Goal: Task Accomplishment & Management: Manage account settings

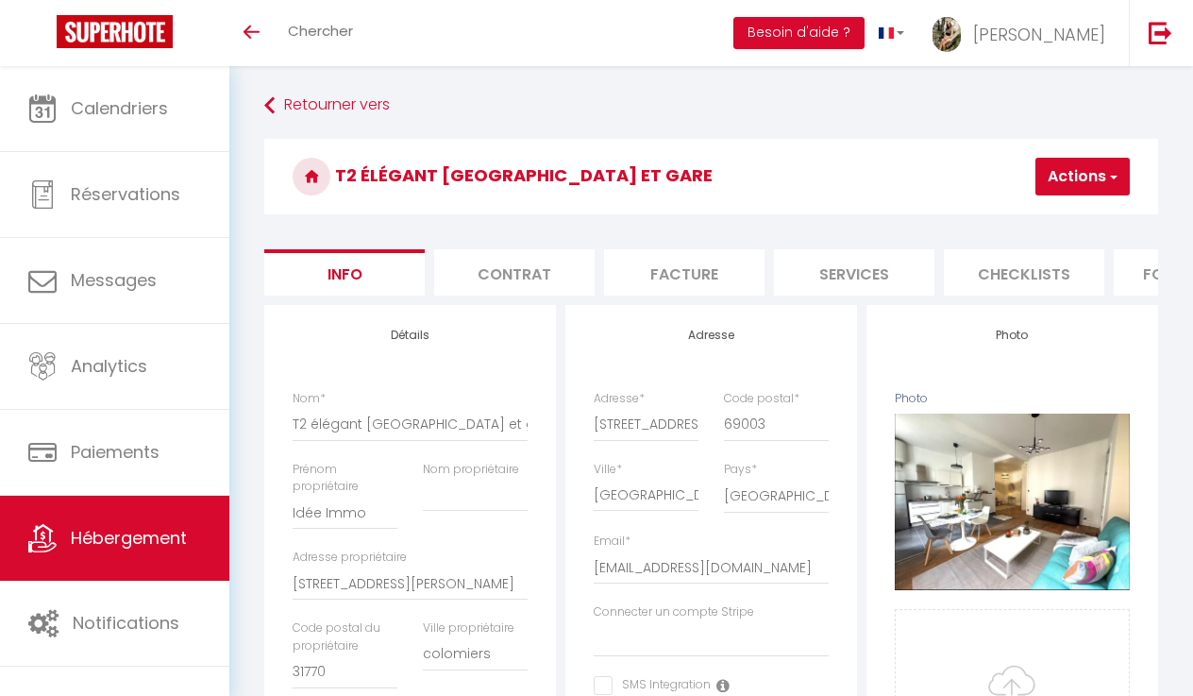
select select "2"
select select "1"
select select "16:00"
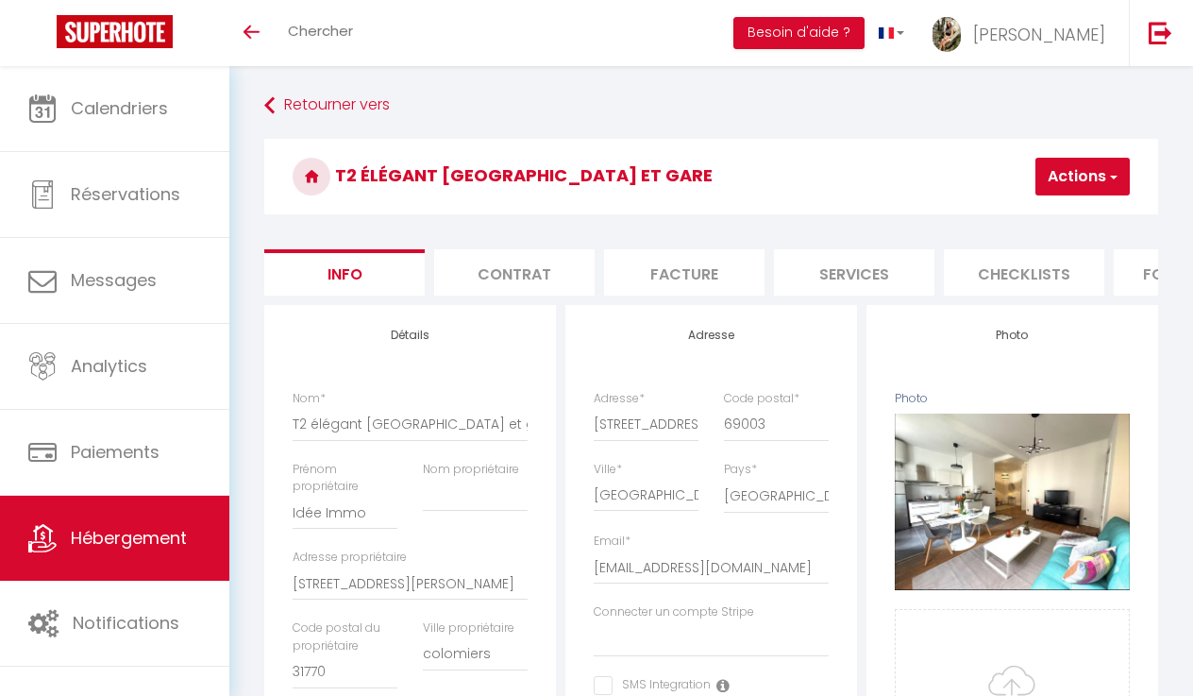
select select "11:00"
select select "90"
select select
select select "28"
select select "11263"
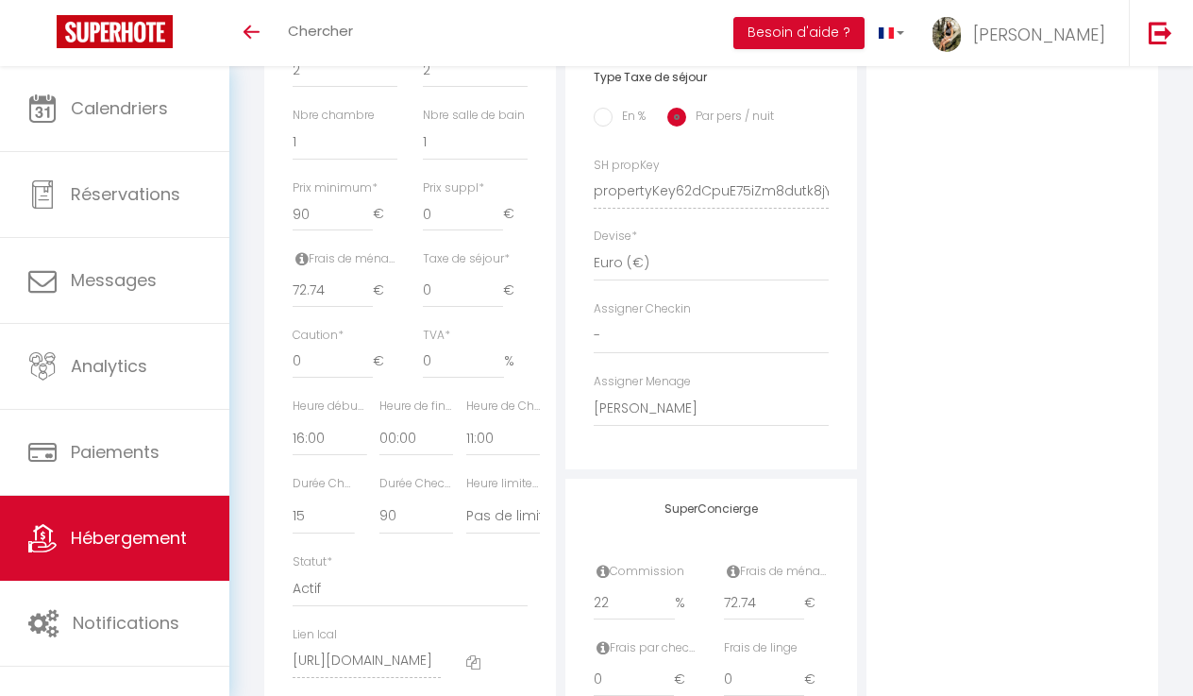
scroll to position [764, 0]
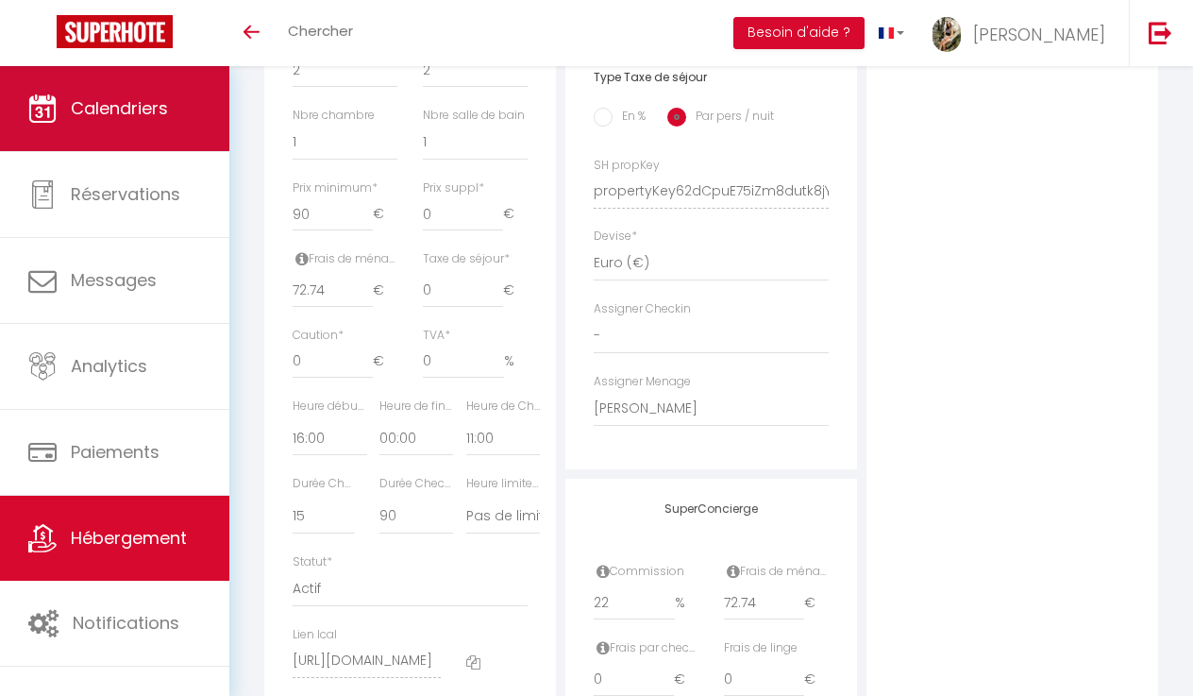
click at [91, 123] on link "Calendriers" at bounding box center [114, 108] width 229 height 85
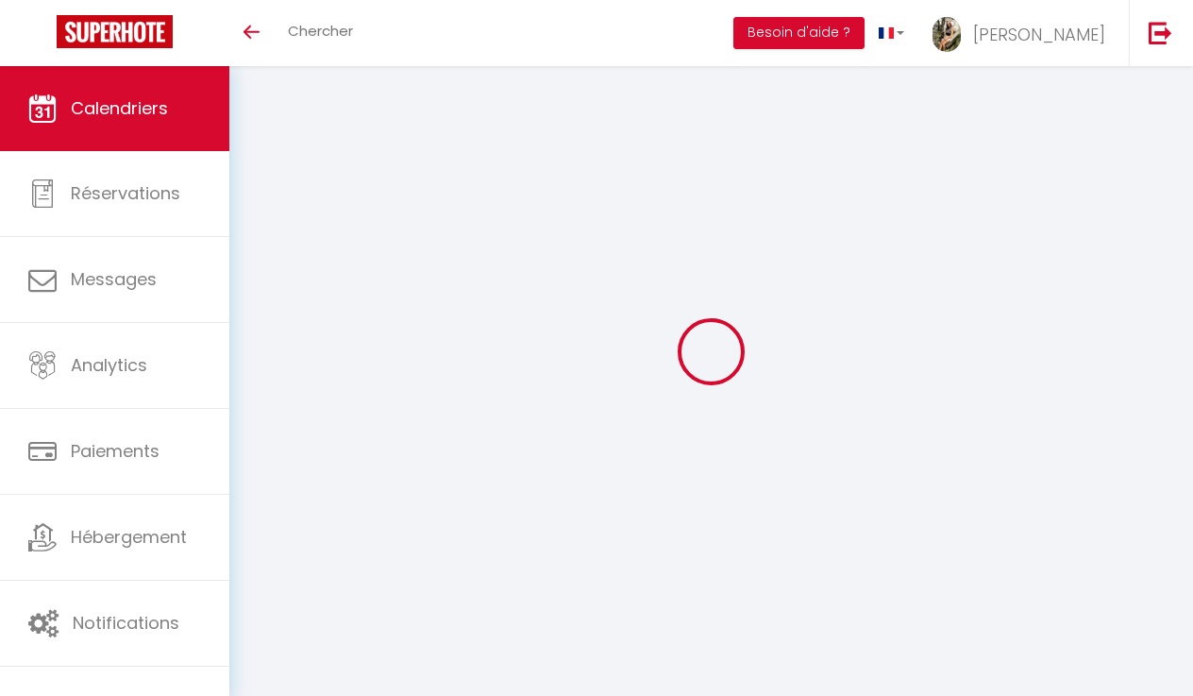
select select
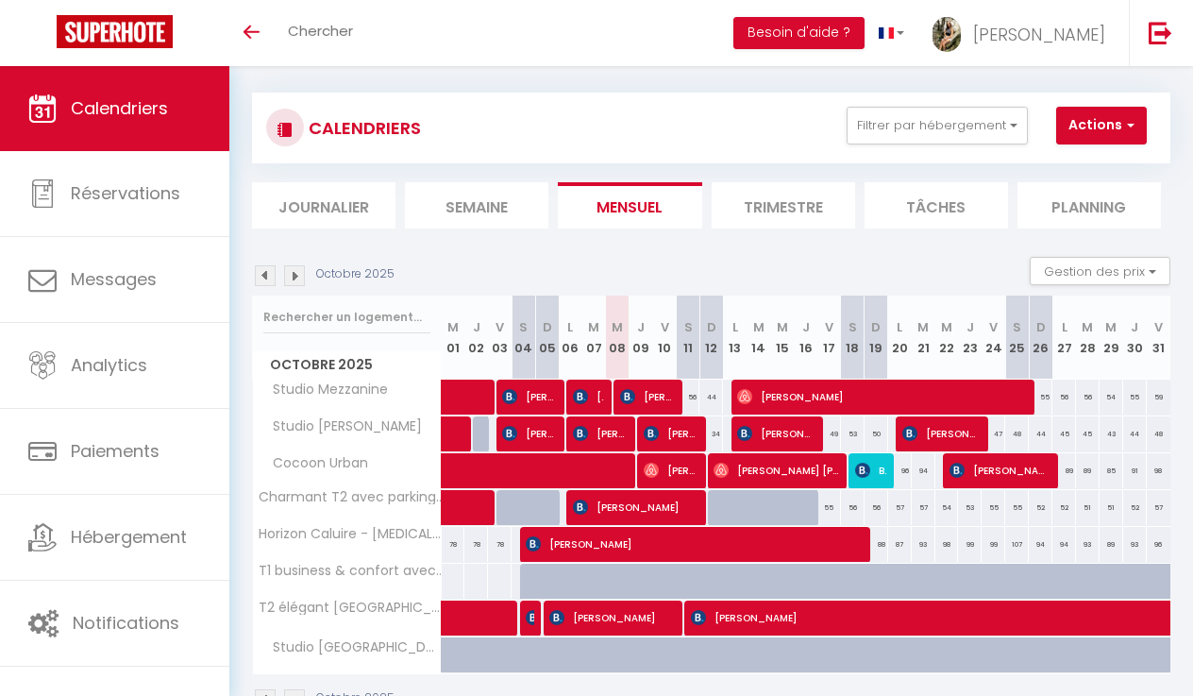
scroll to position [23, 0]
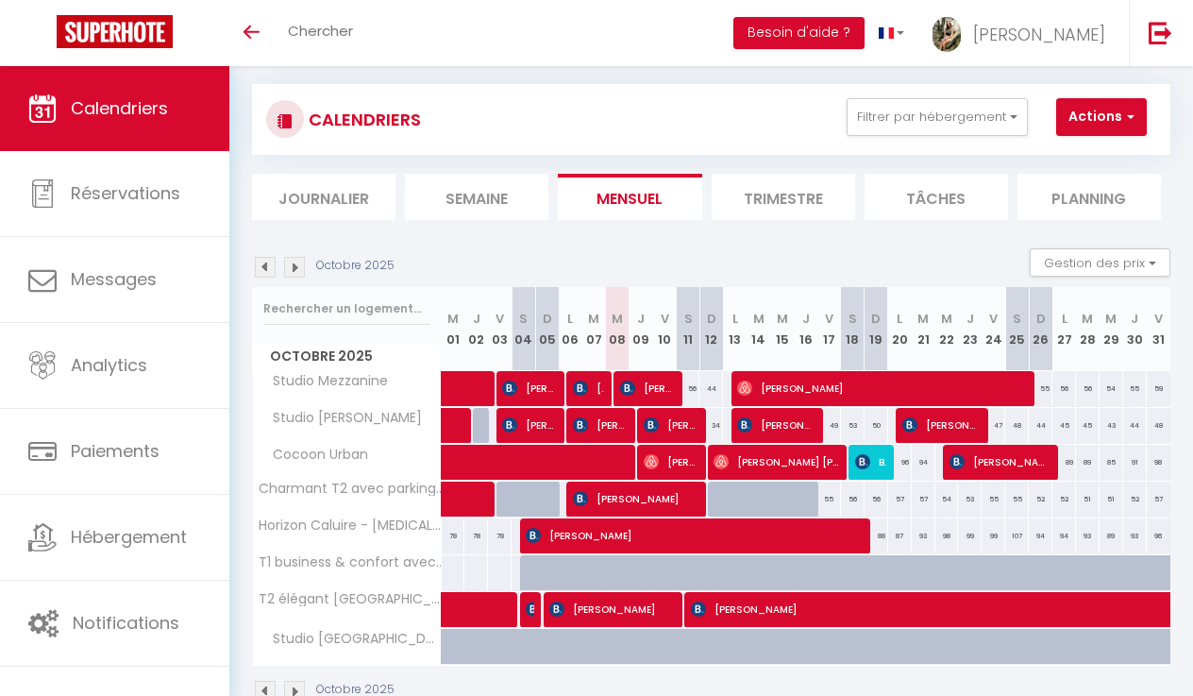
click at [762, 424] on span "ayoub abouhouraira" at bounding box center [776, 425] width 78 height 36
select select "OK"
select select "0"
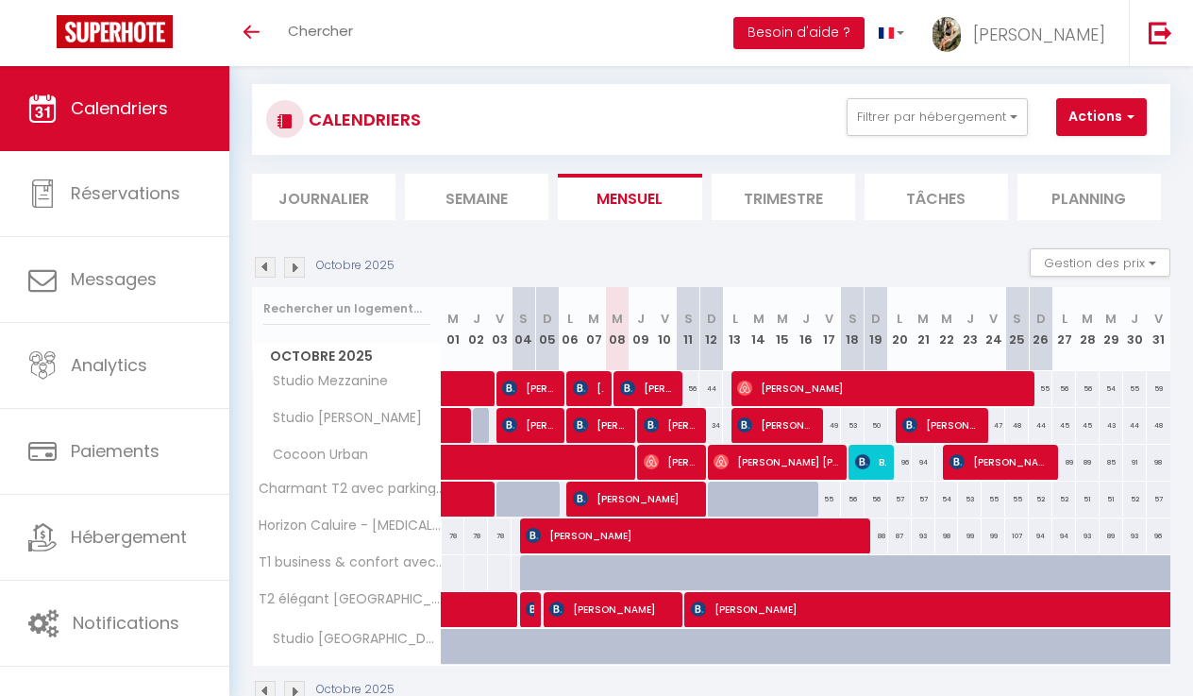
select select "1"
select select
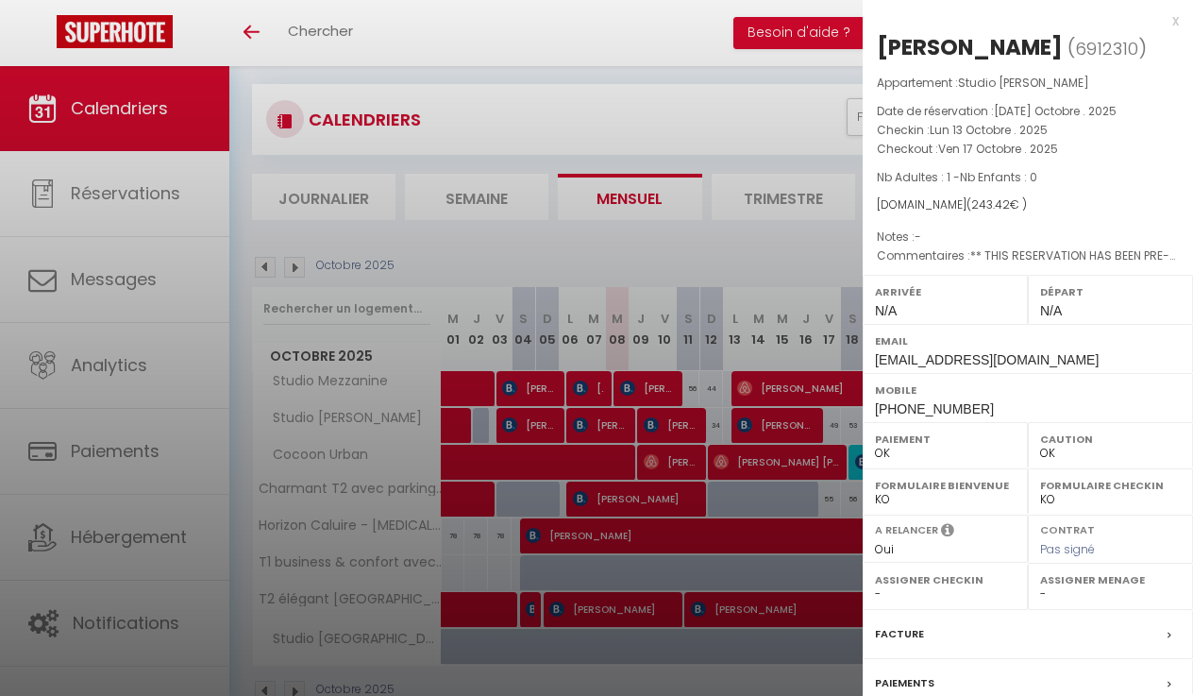
select select "28209"
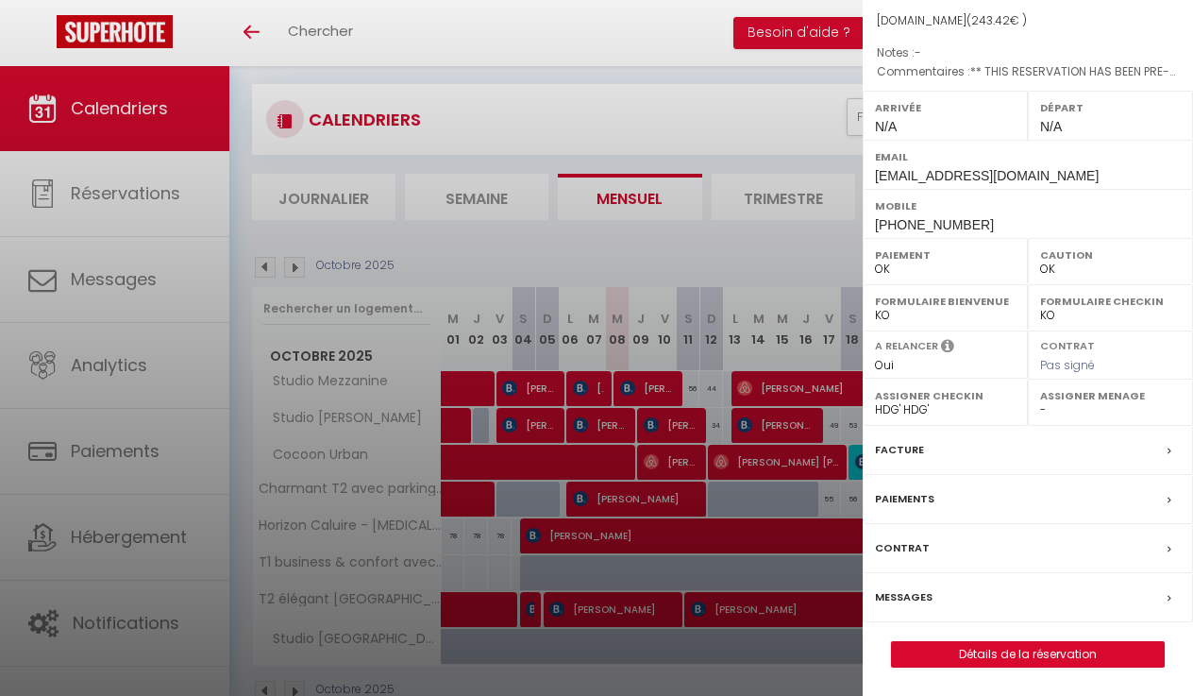
scroll to position [209, 0]
select select "36656"
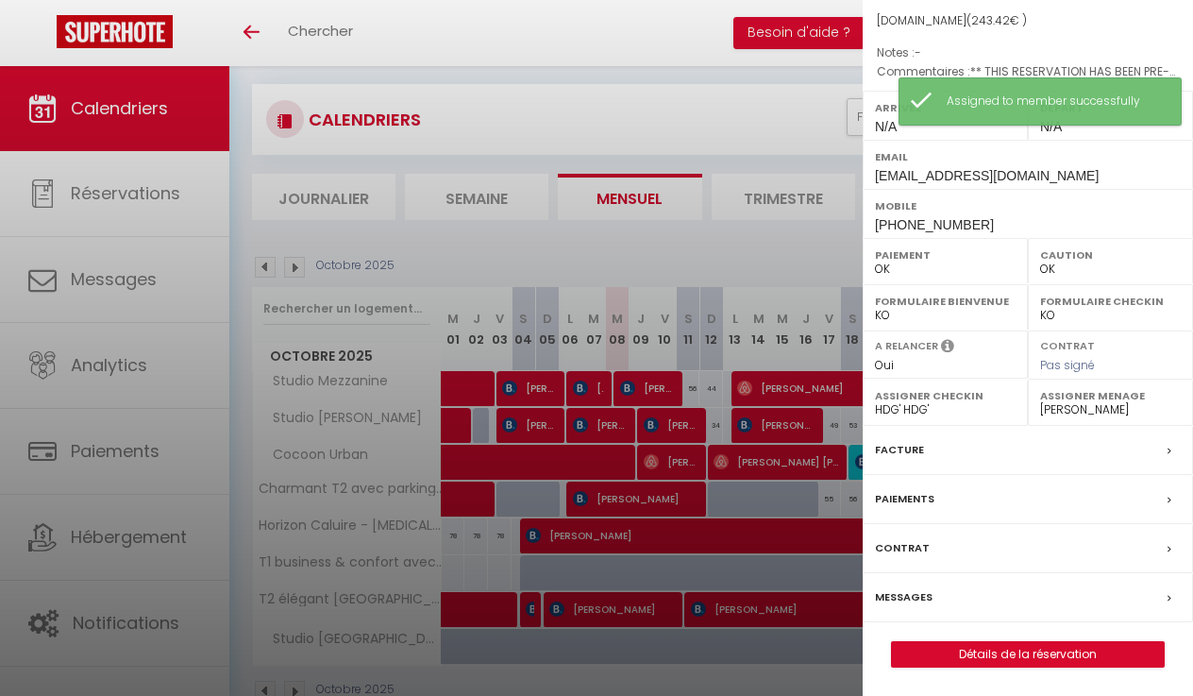
click at [834, 443] on div at bounding box center [596, 348] width 1193 height 696
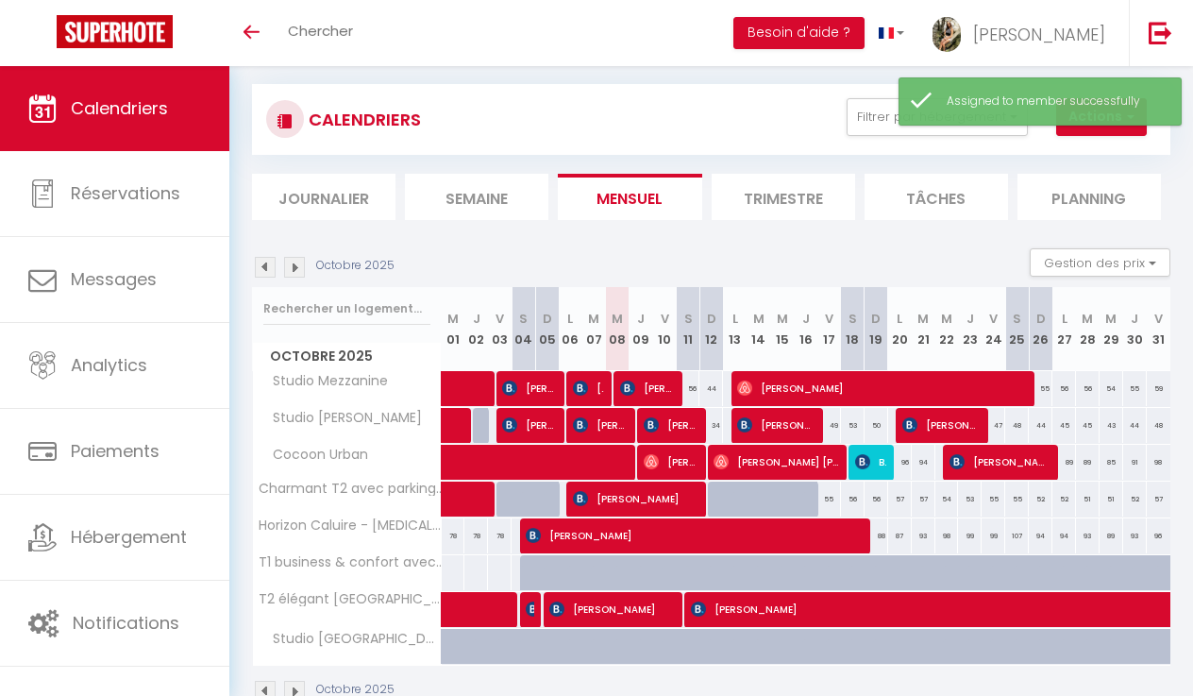
click at [803, 430] on span "ayoub abouhouraira" at bounding box center [776, 425] width 78 height 36
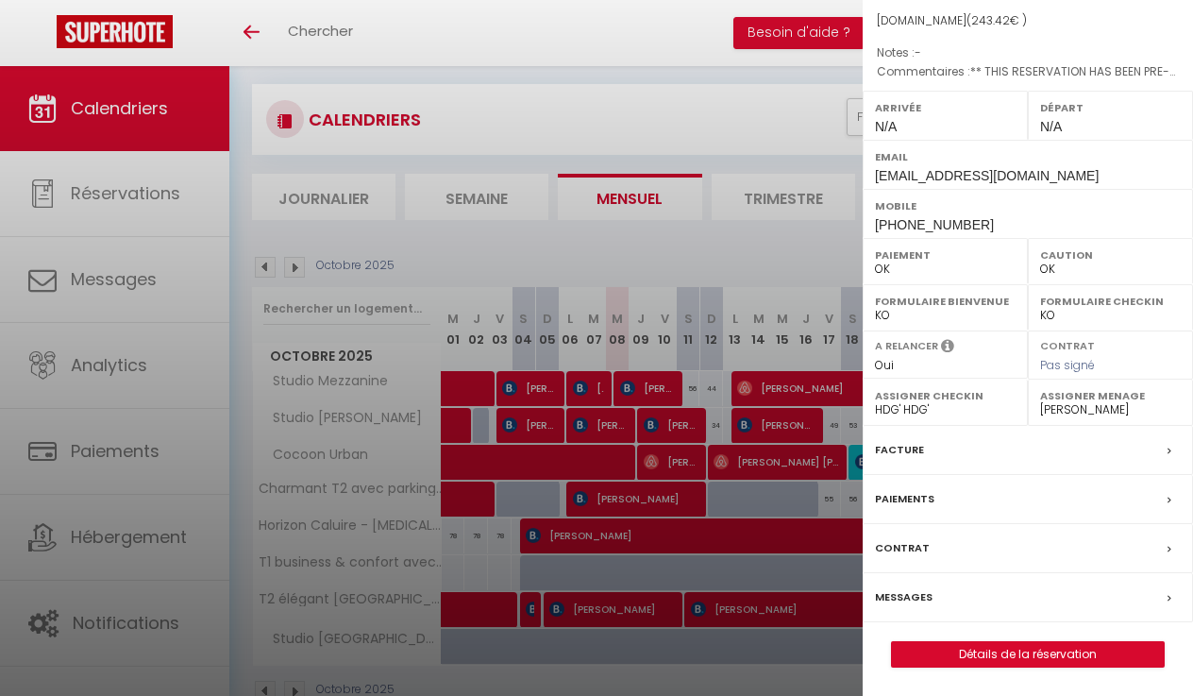
click at [1061, 656] on link "Détails de la réservation" at bounding box center [1028, 654] width 272 height 25
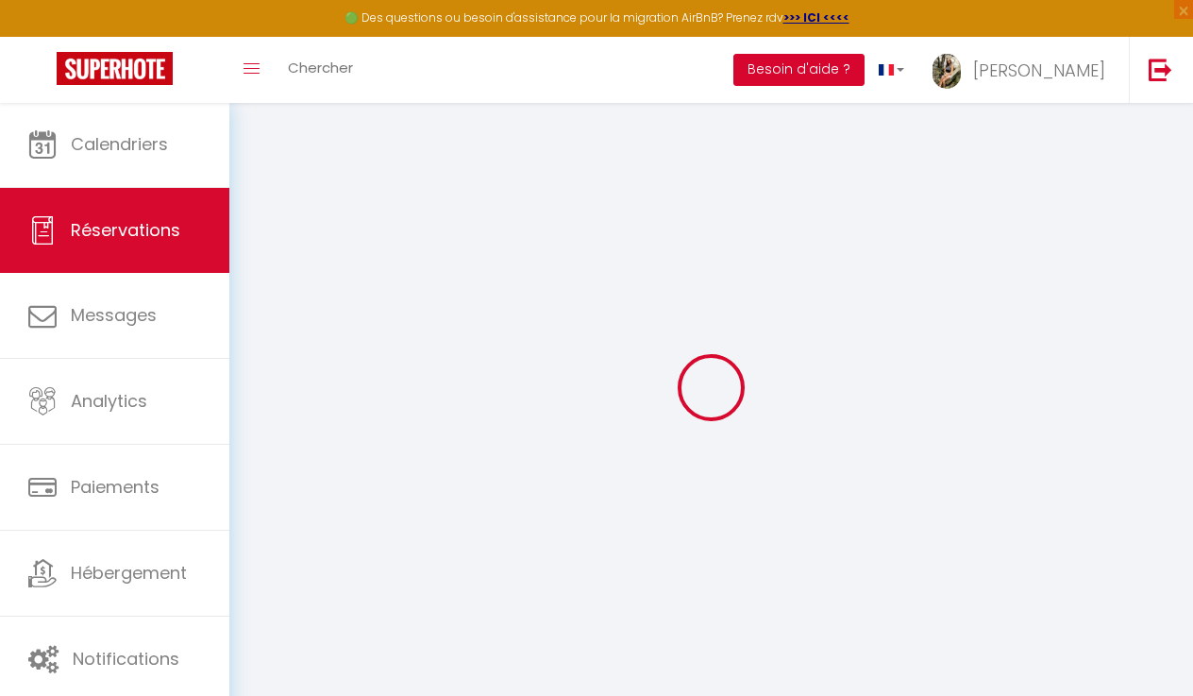
type input "ayoub"
type input "abouhouraira"
type input "aabouh.357796@guest.booking.com"
type input "+33612044787"
type input "160 Rue Francois Mauriac 84500 Bollene"
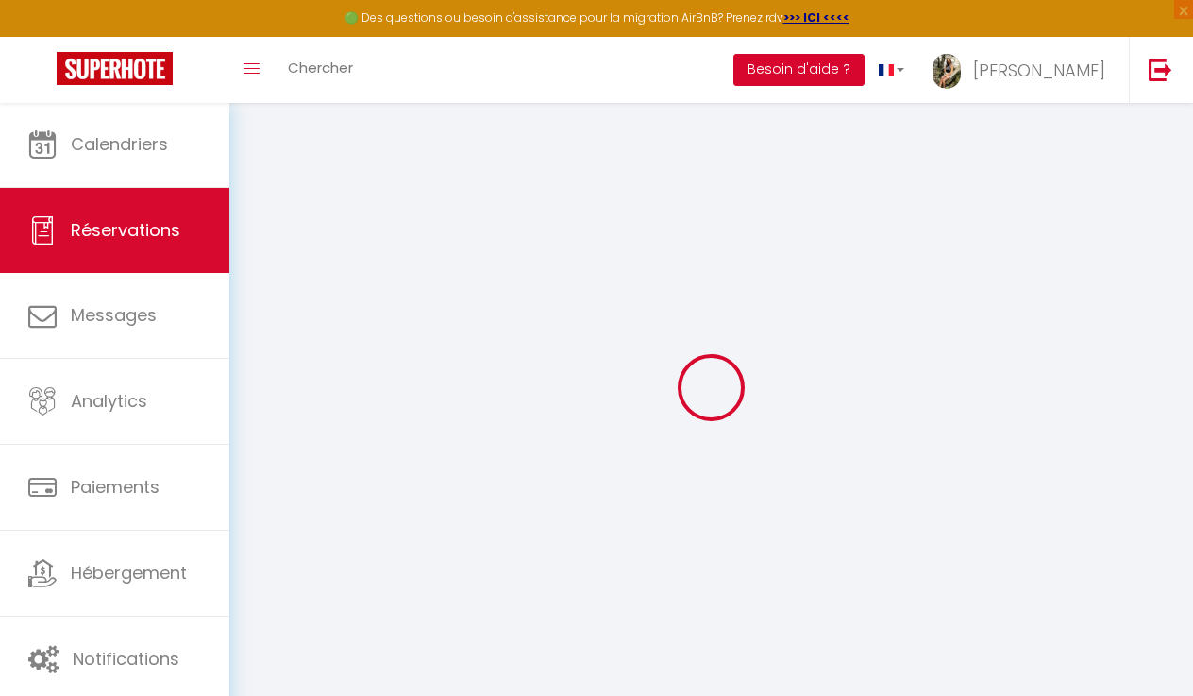
type input "Bollene"
select select "FR"
type input "35.05"
type input "3.41"
select select "55084"
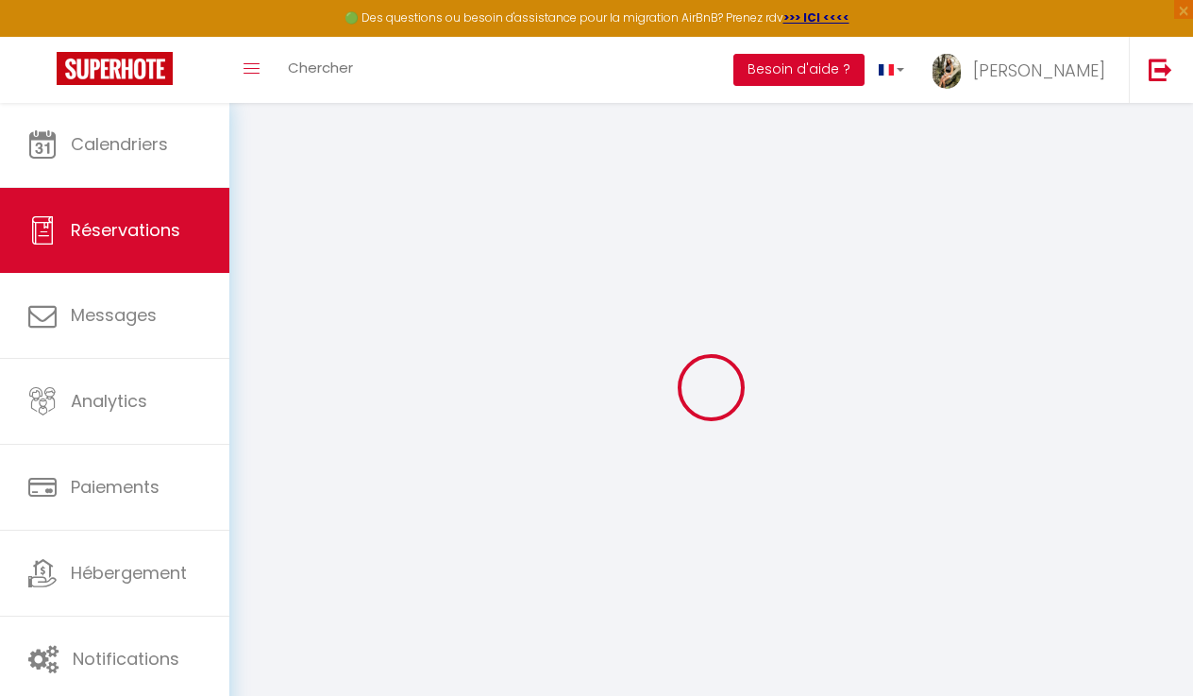
select select "1"
select select
type input "1"
select select "12"
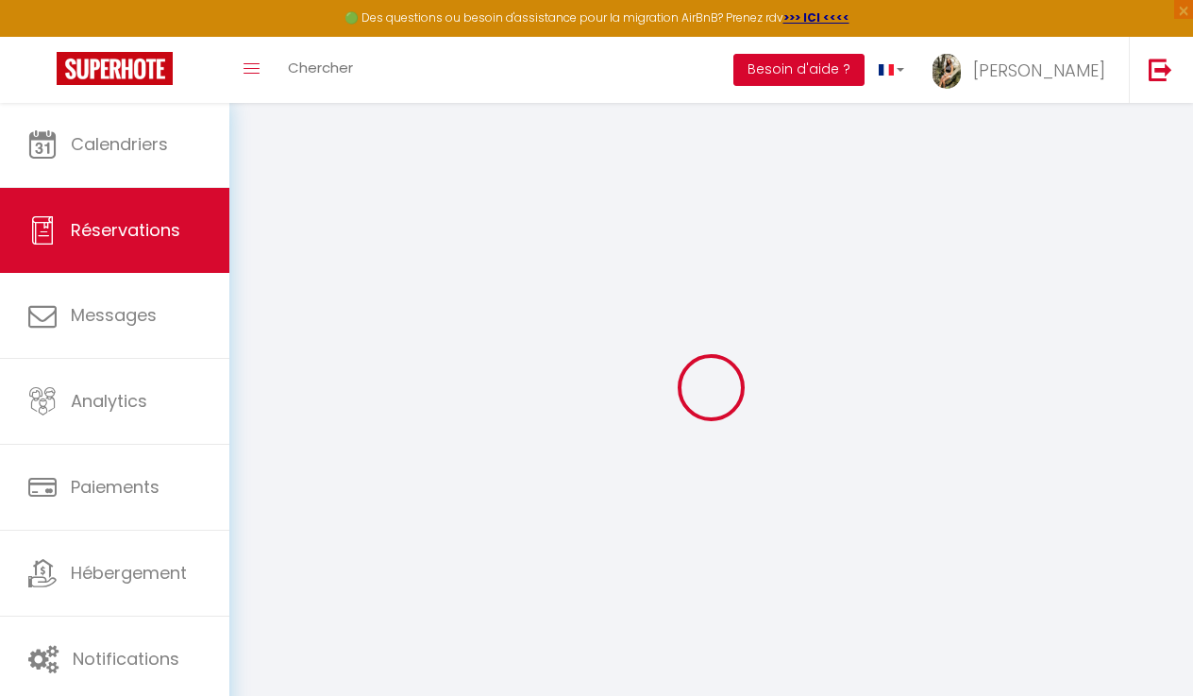
select select "15"
type input "194.69"
checkbox input "false"
type input "0"
select select "2"
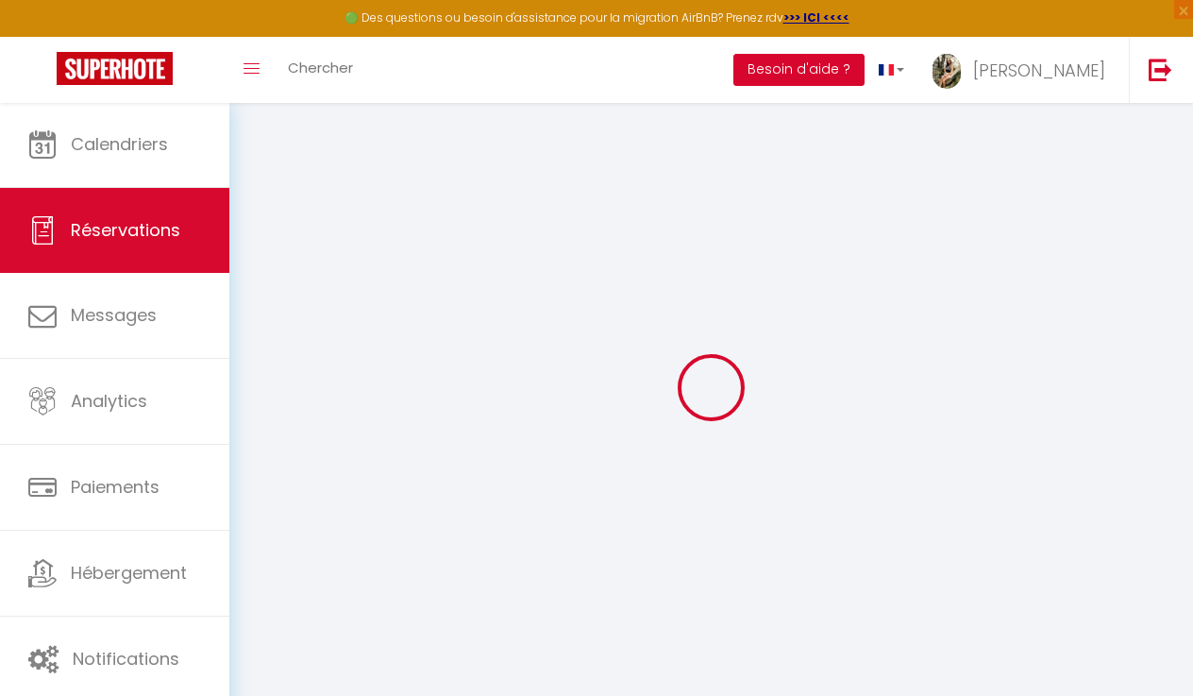
type input "39"
type input "0"
select select
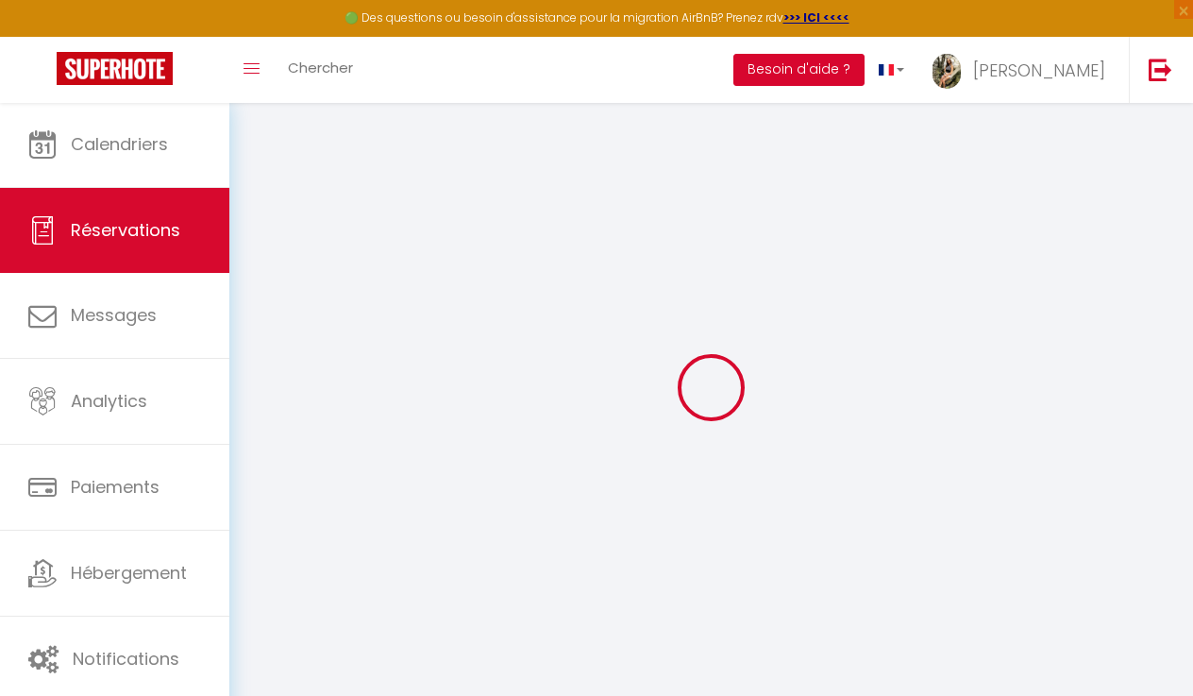
checkbox input "false"
select select
checkbox input "false"
select select
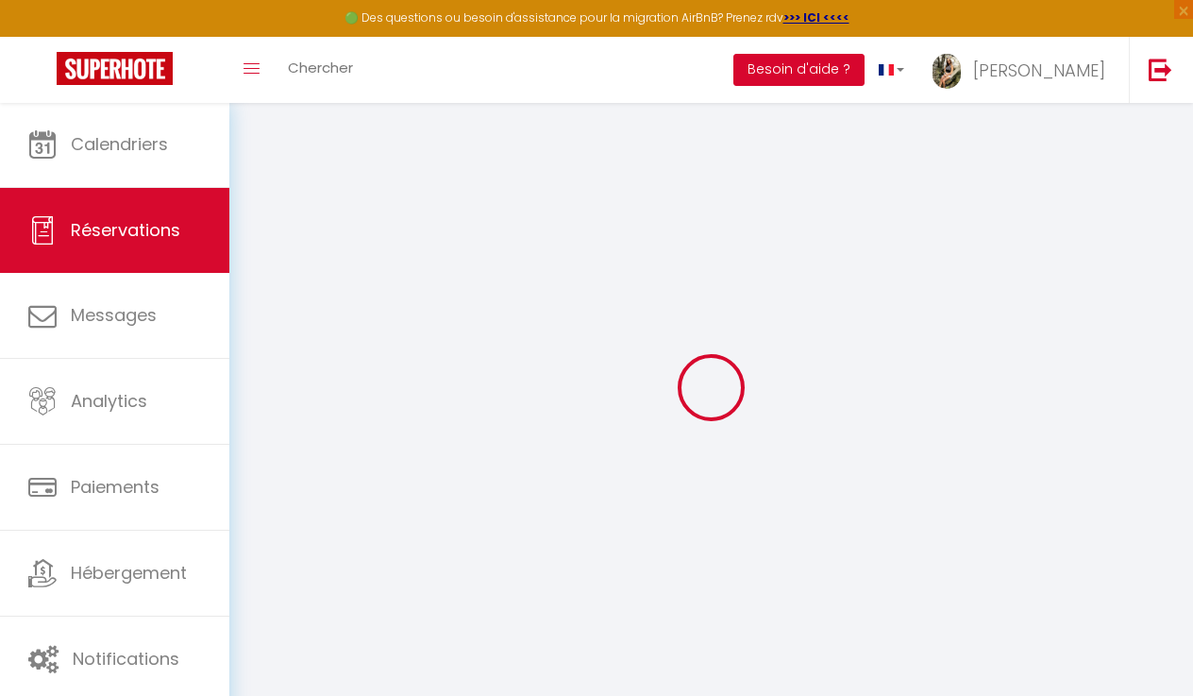
select select
checkbox input "false"
type textarea "** THIS RESERVATION HAS BEEN PRE-PAID ** Reservation has a cancellation grace p…"
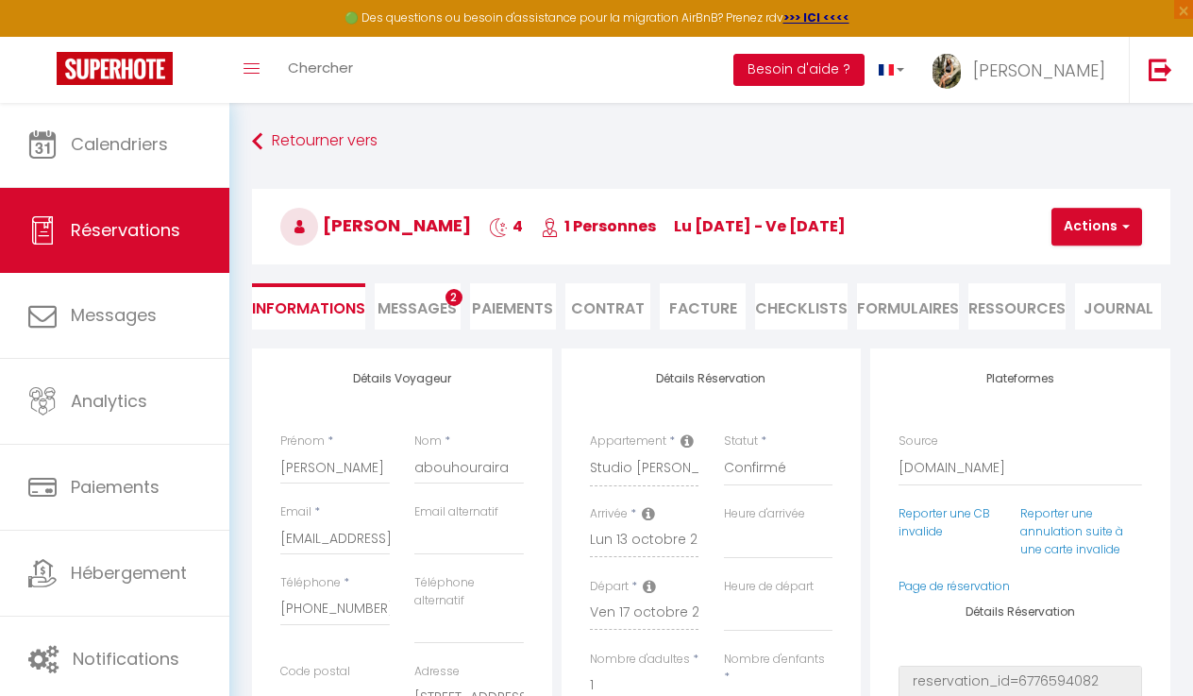
type input "39"
type input "9.73"
select select
checkbox input "false"
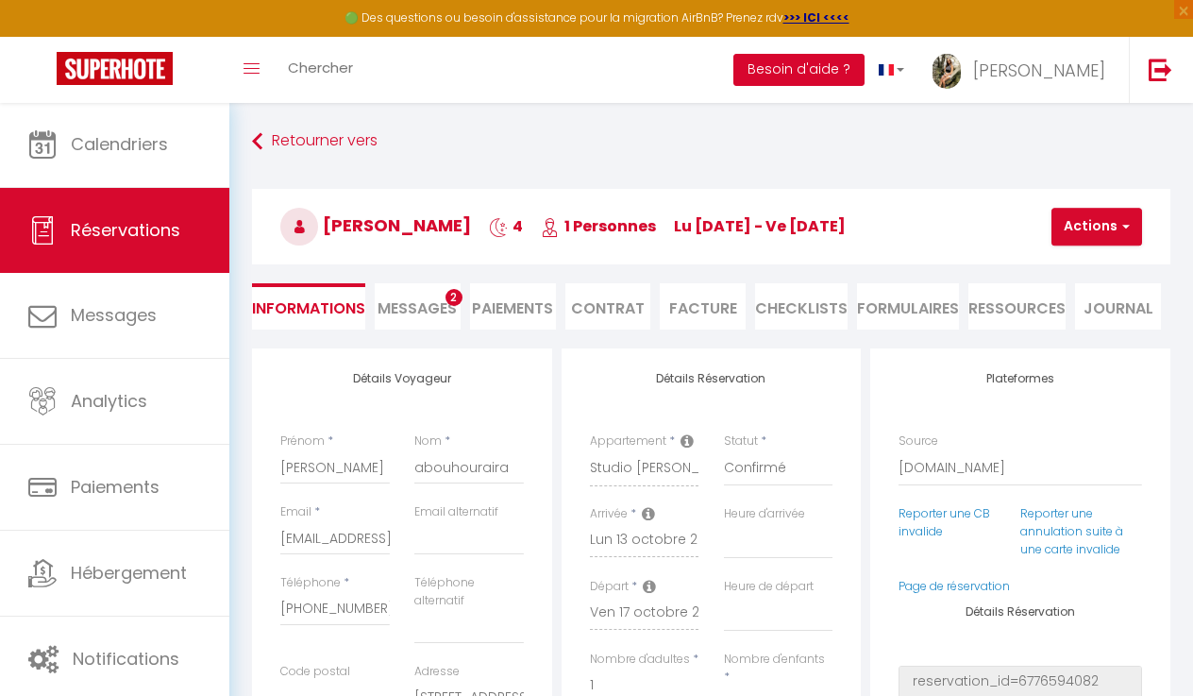
select select
click at [721, 310] on li "Facture" at bounding box center [703, 306] width 86 height 46
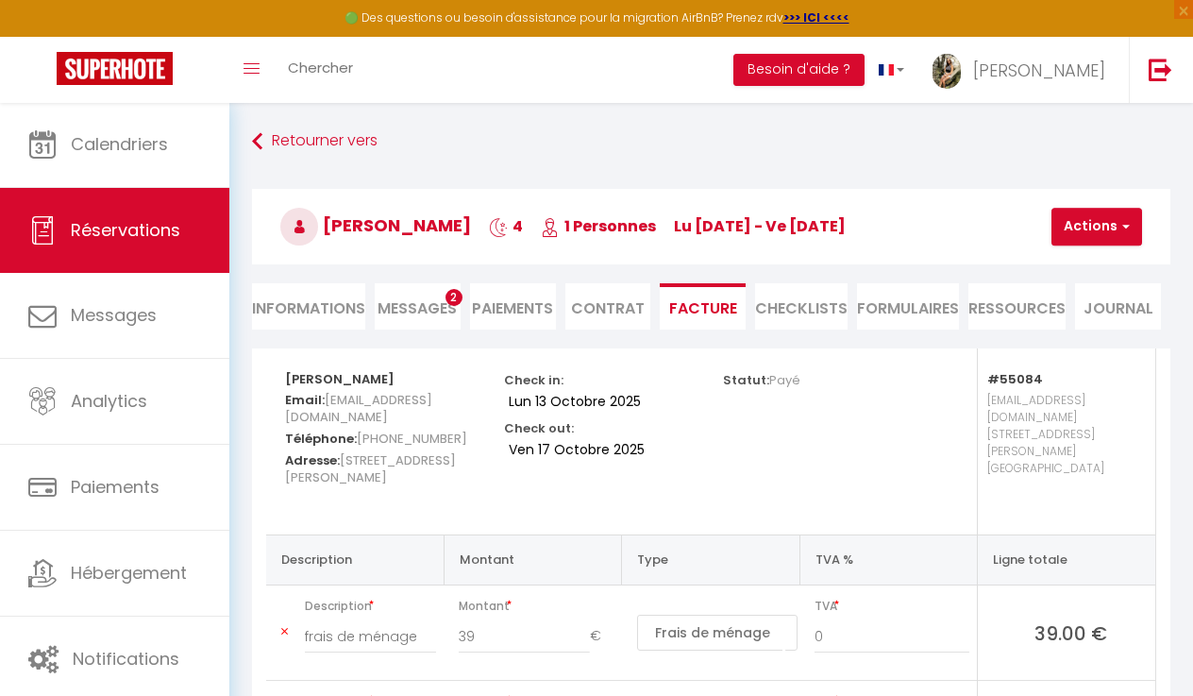
click at [1081, 235] on button "Actions" at bounding box center [1097, 227] width 91 height 38
click at [1078, 293] on link "Aperçu et éditer" at bounding box center [1118, 292] width 159 height 25
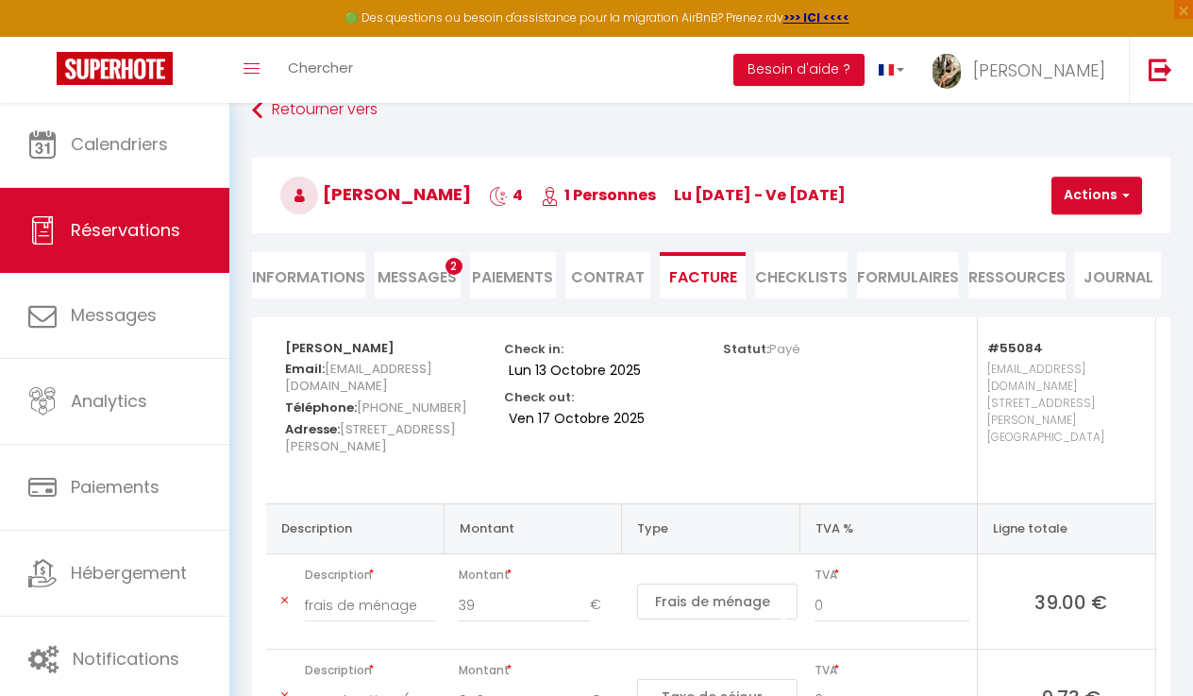
scroll to position [45, 0]
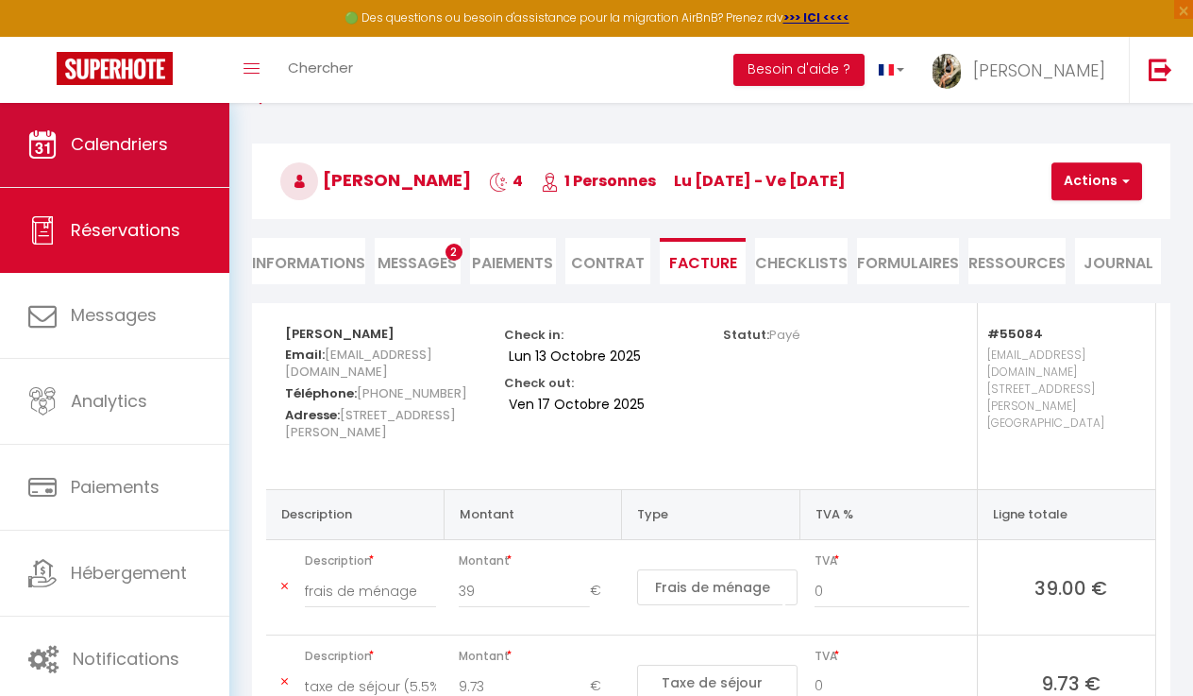
click at [123, 163] on link "Calendriers" at bounding box center [114, 144] width 229 height 85
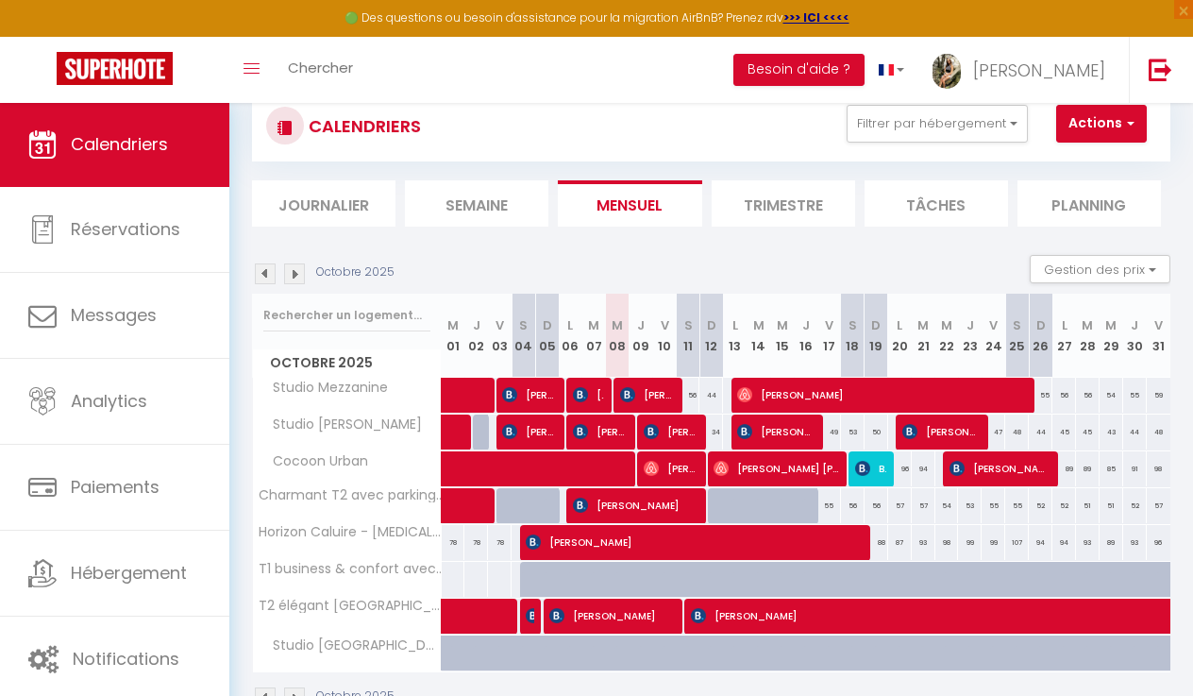
scroll to position [70, 0]
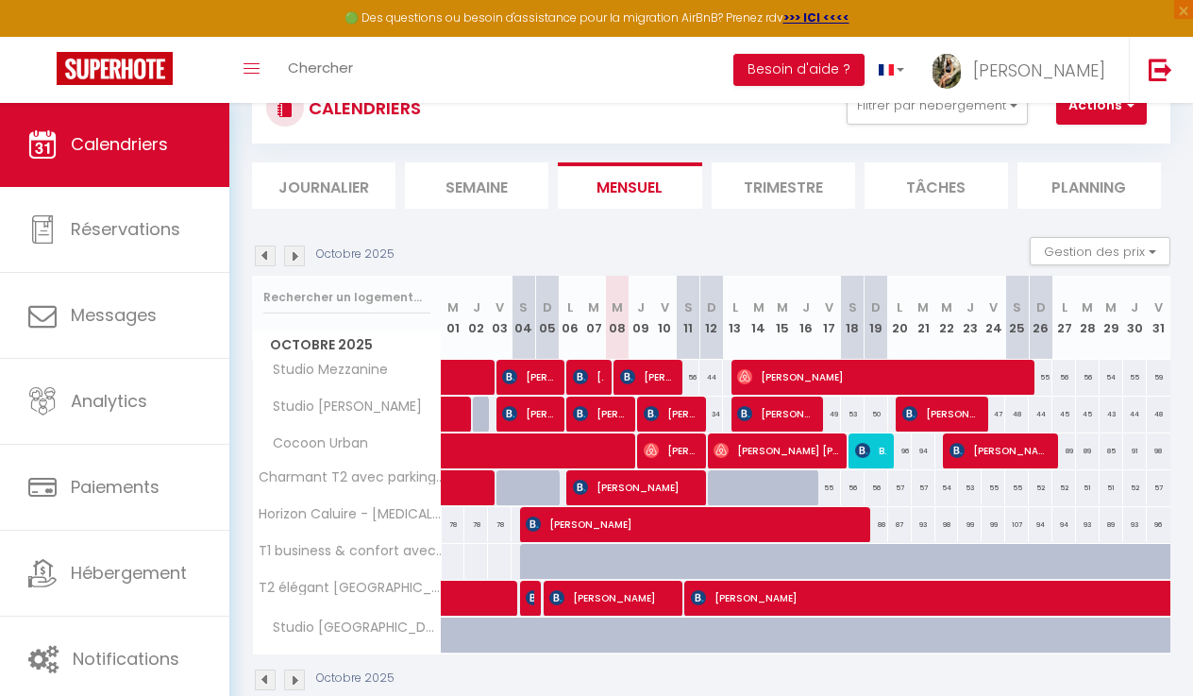
click at [815, 417] on span "ayoub abouhouraira" at bounding box center [776, 414] width 78 height 36
select select "OK"
select select "0"
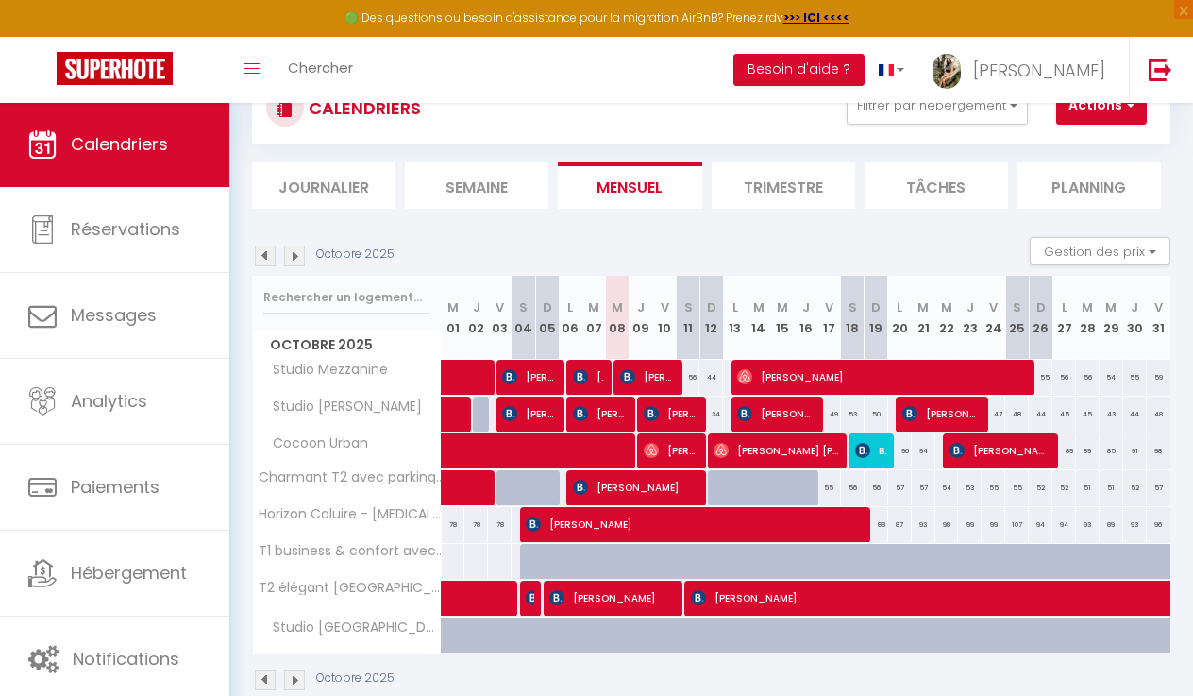
select select "1"
select select
select select "28209"
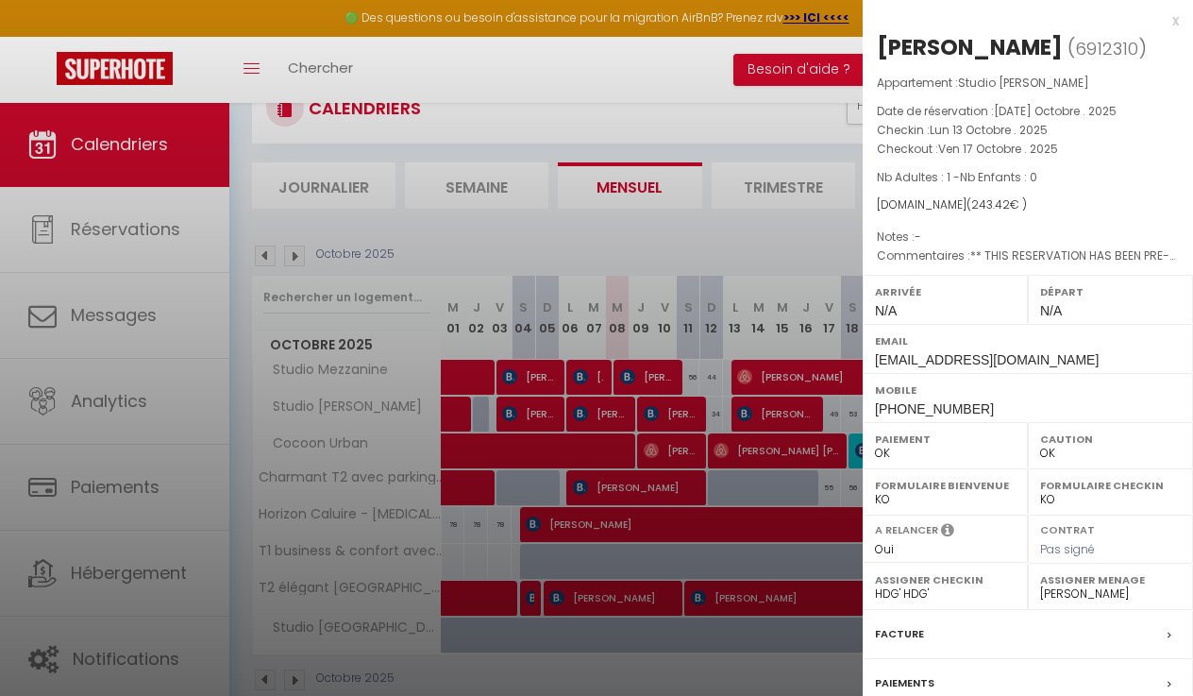
click at [800, 419] on div at bounding box center [596, 348] width 1193 height 696
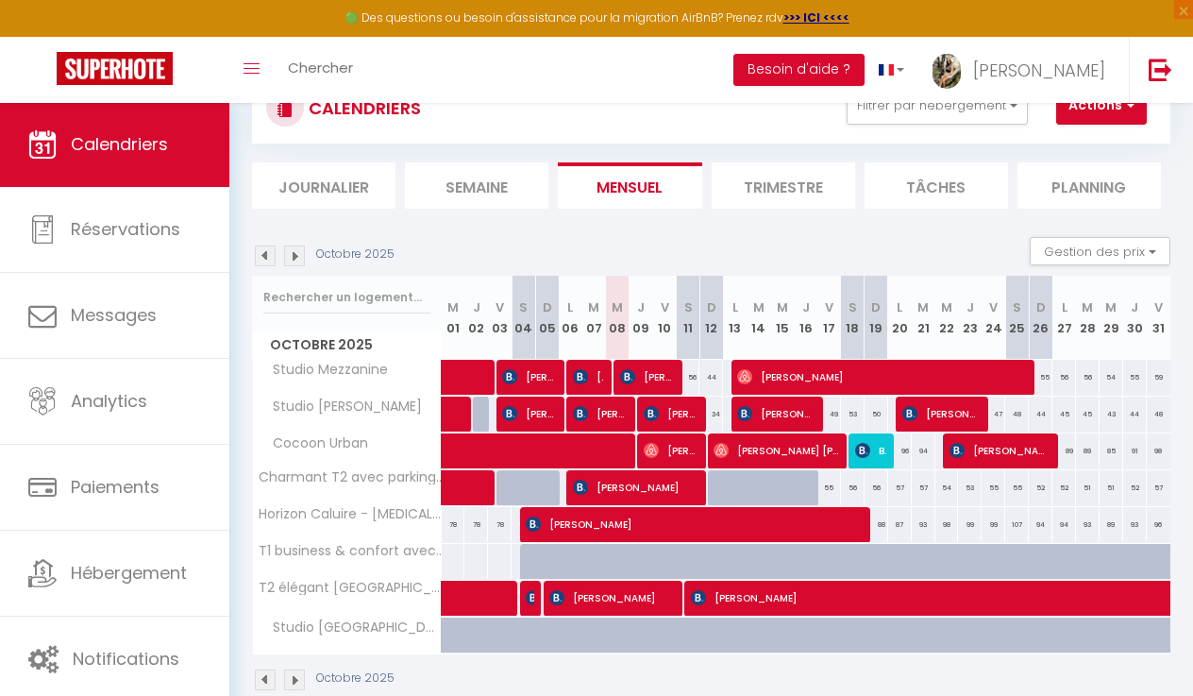
click at [830, 453] on span "Muriel De Almeida Silva" at bounding box center [777, 450] width 126 height 36
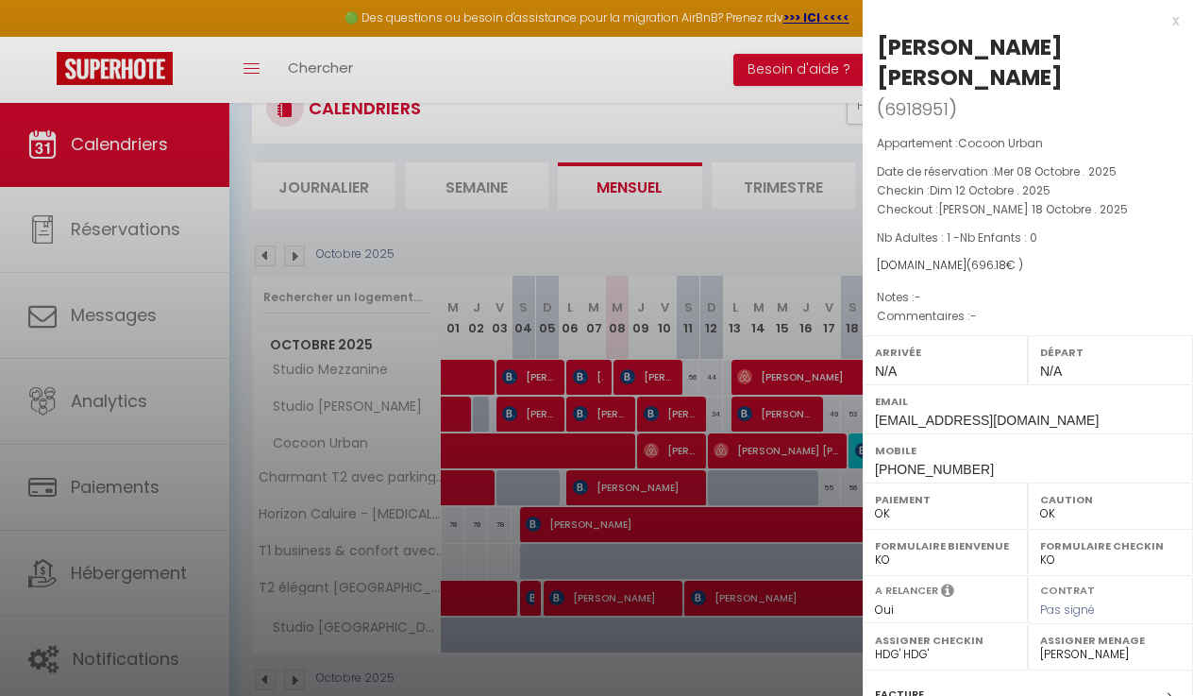
click at [828, 453] on div at bounding box center [596, 348] width 1193 height 696
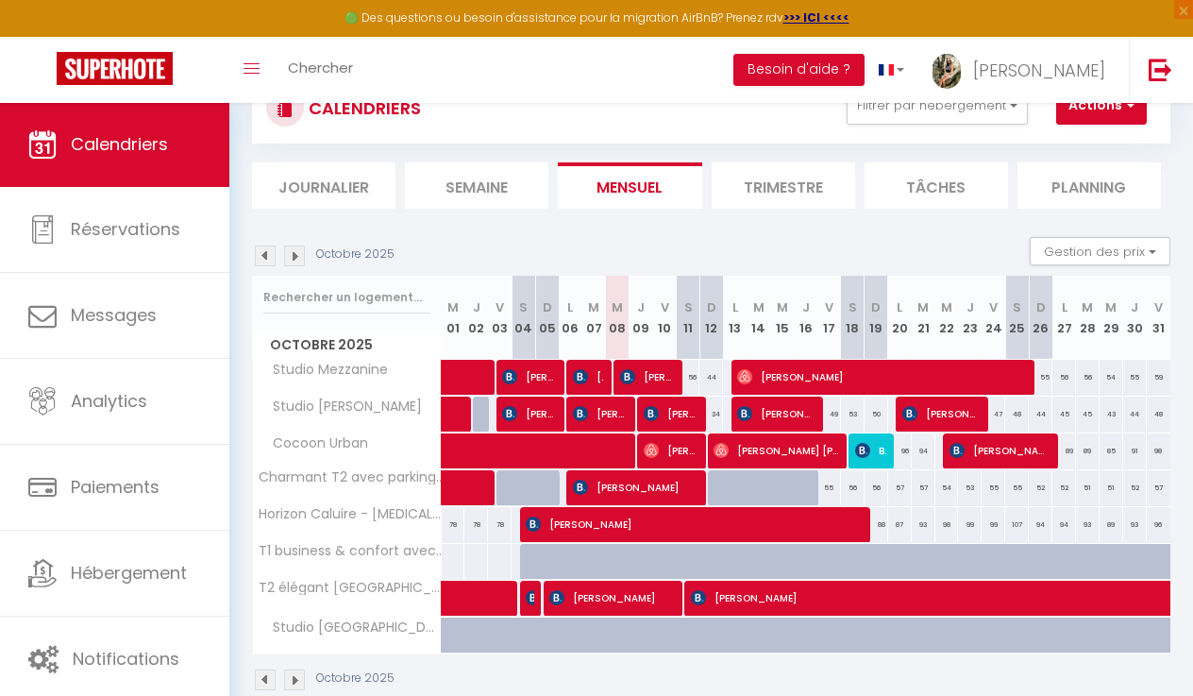
click at [838, 452] on span "Muriel De Almeida Silva" at bounding box center [777, 450] width 126 height 36
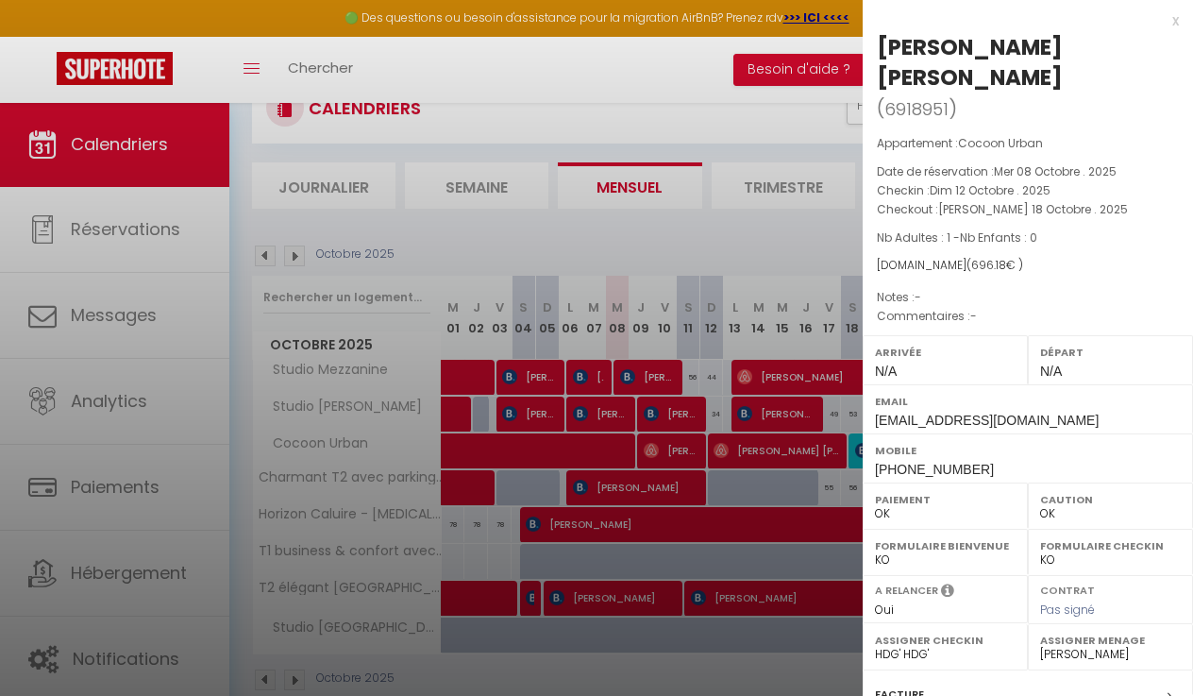
select select "36656"
click at [788, 443] on div at bounding box center [596, 348] width 1193 height 696
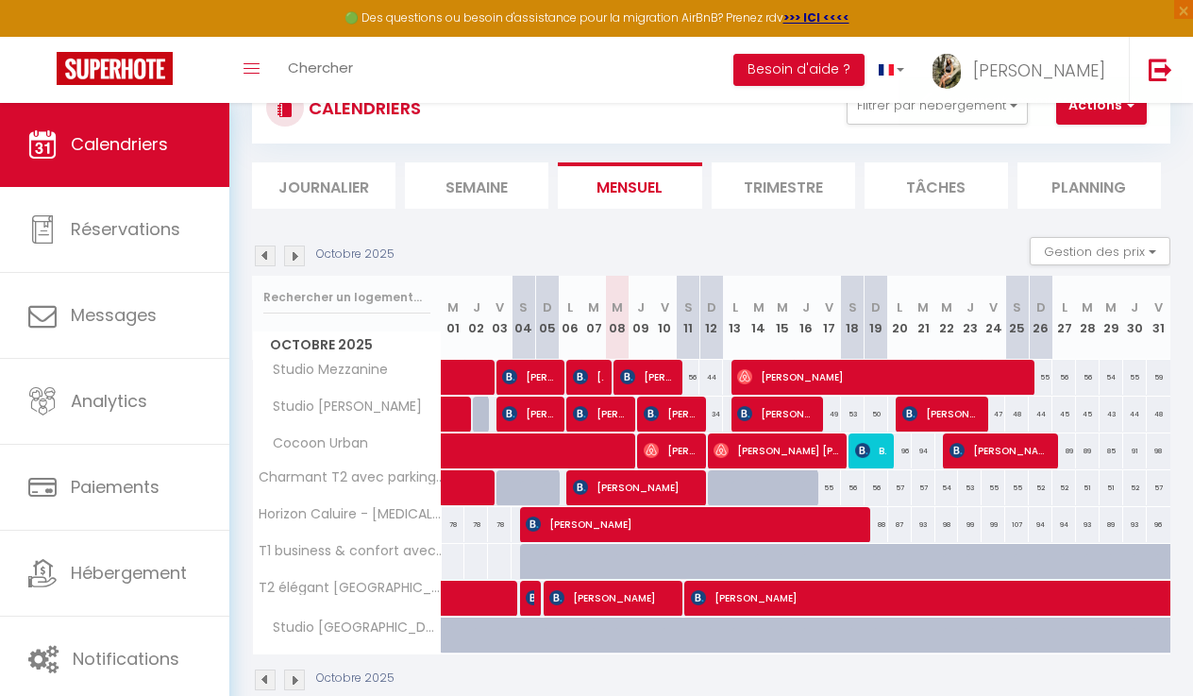
click at [881, 456] on span "[PERSON_NAME]" at bounding box center [870, 450] width 31 height 36
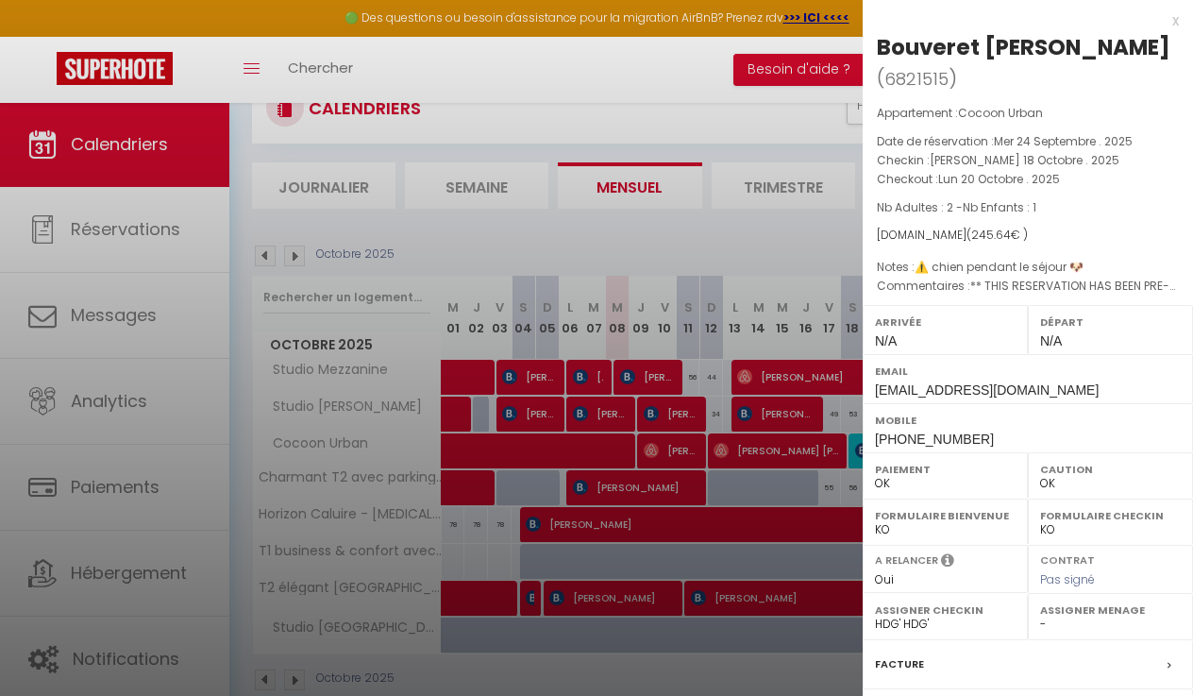
click at [801, 453] on div at bounding box center [596, 348] width 1193 height 696
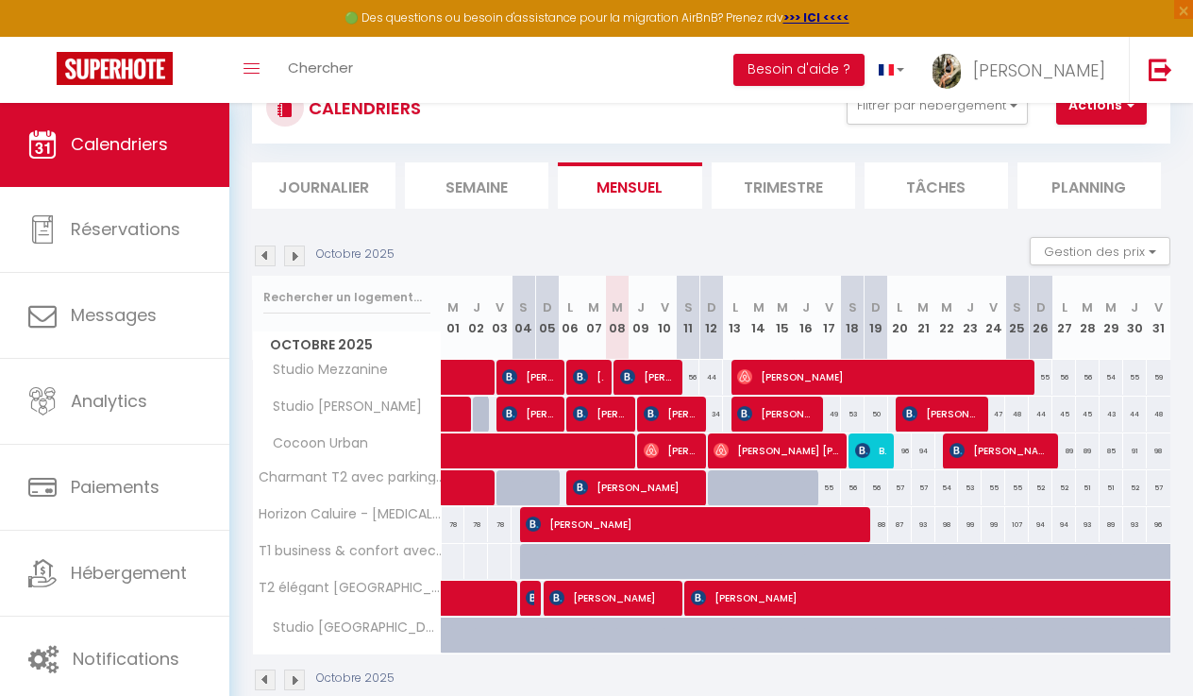
click at [878, 450] on span "[PERSON_NAME]" at bounding box center [870, 450] width 31 height 36
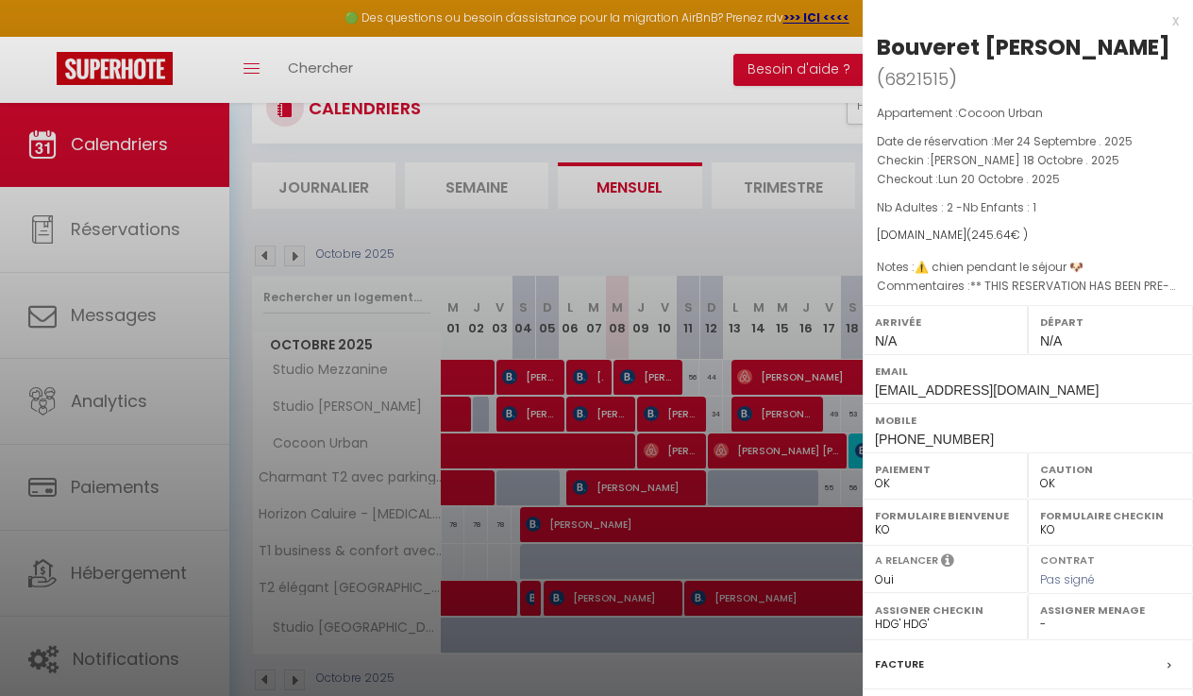
select select "36656"
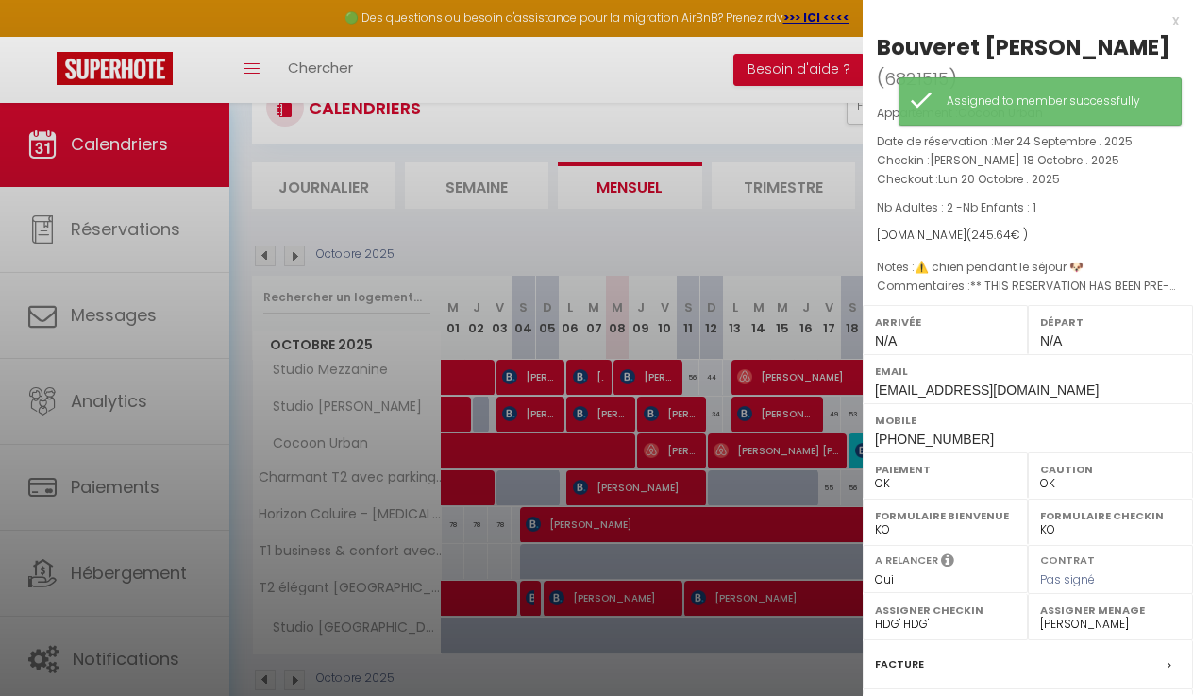
click at [820, 448] on div at bounding box center [596, 348] width 1193 height 696
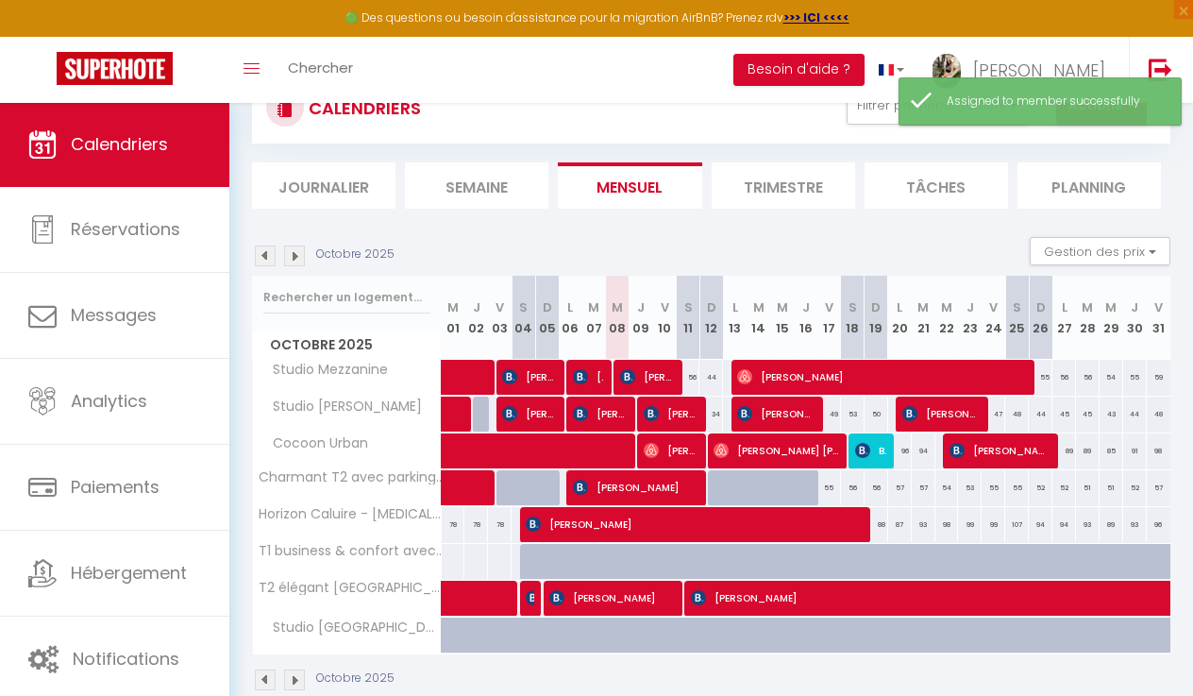
click at [977, 458] on span "[PERSON_NAME]" at bounding box center [1001, 450] width 102 height 36
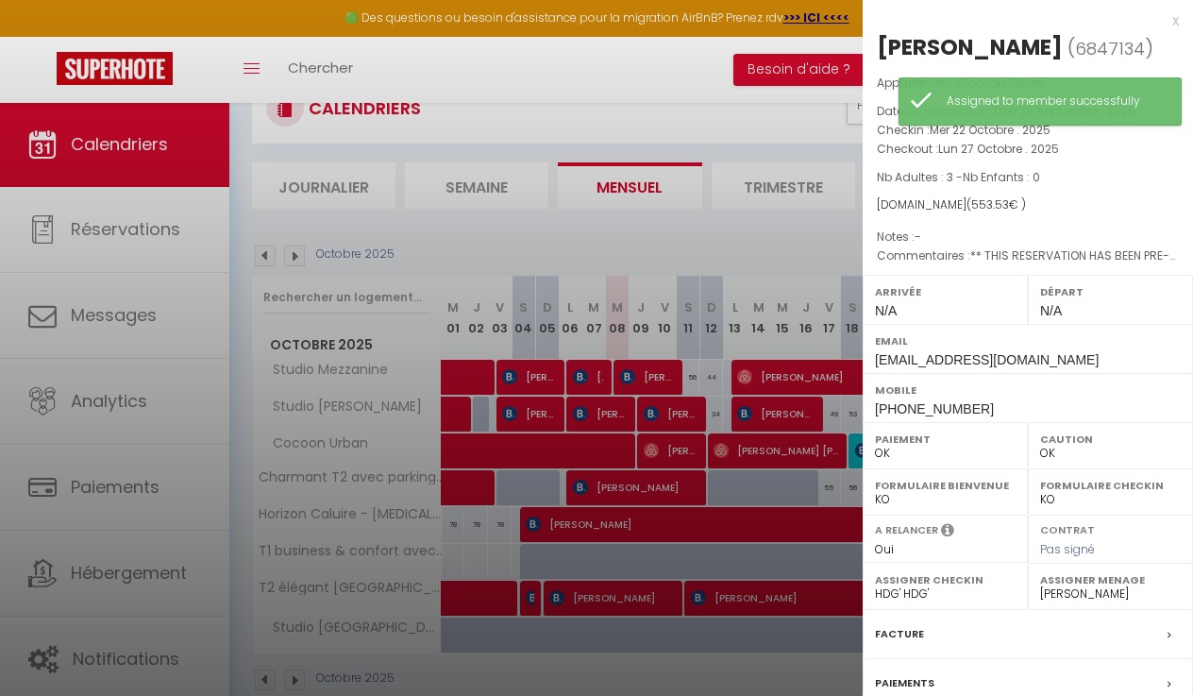
click at [820, 391] on div at bounding box center [596, 348] width 1193 height 696
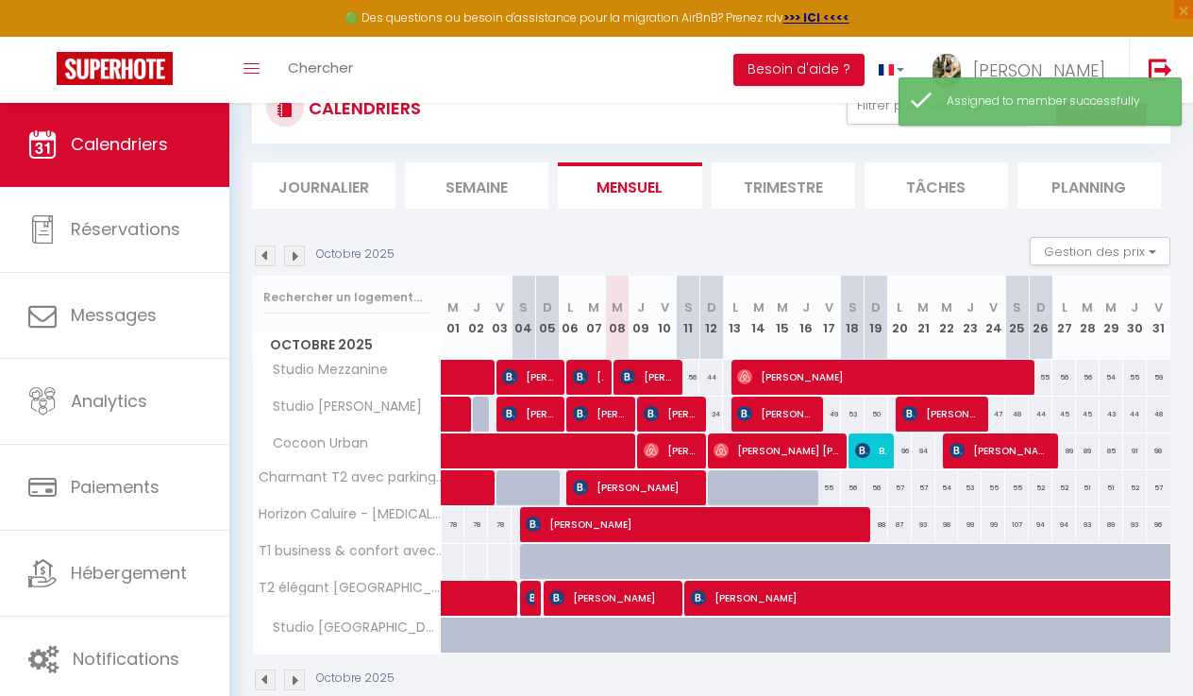
click at [959, 423] on span "[PERSON_NAME]" at bounding box center [942, 414] width 78 height 36
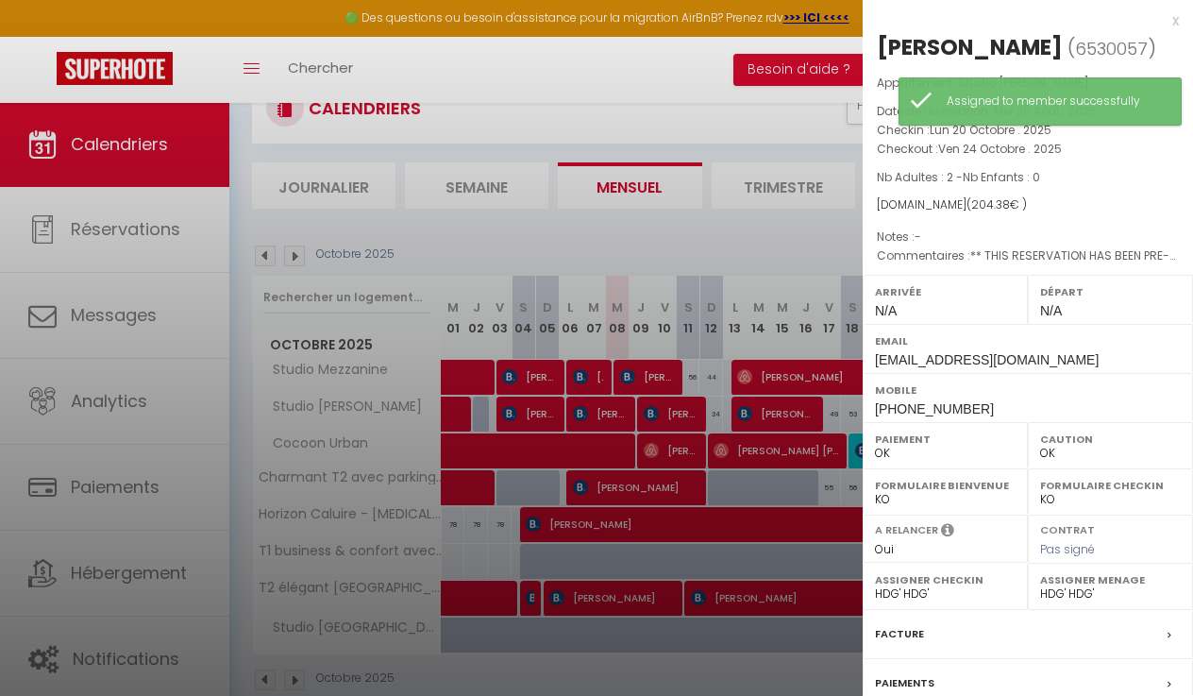
click at [764, 377] on div at bounding box center [596, 348] width 1193 height 696
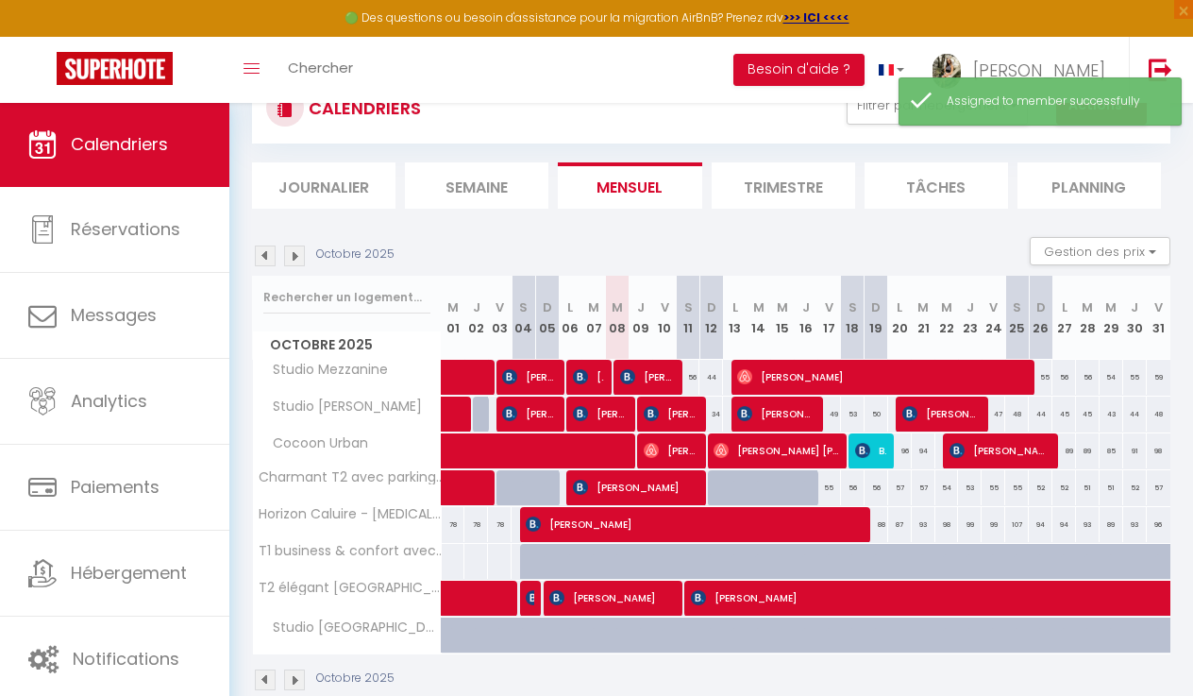
click at [940, 409] on span "[PERSON_NAME]" at bounding box center [942, 414] width 78 height 36
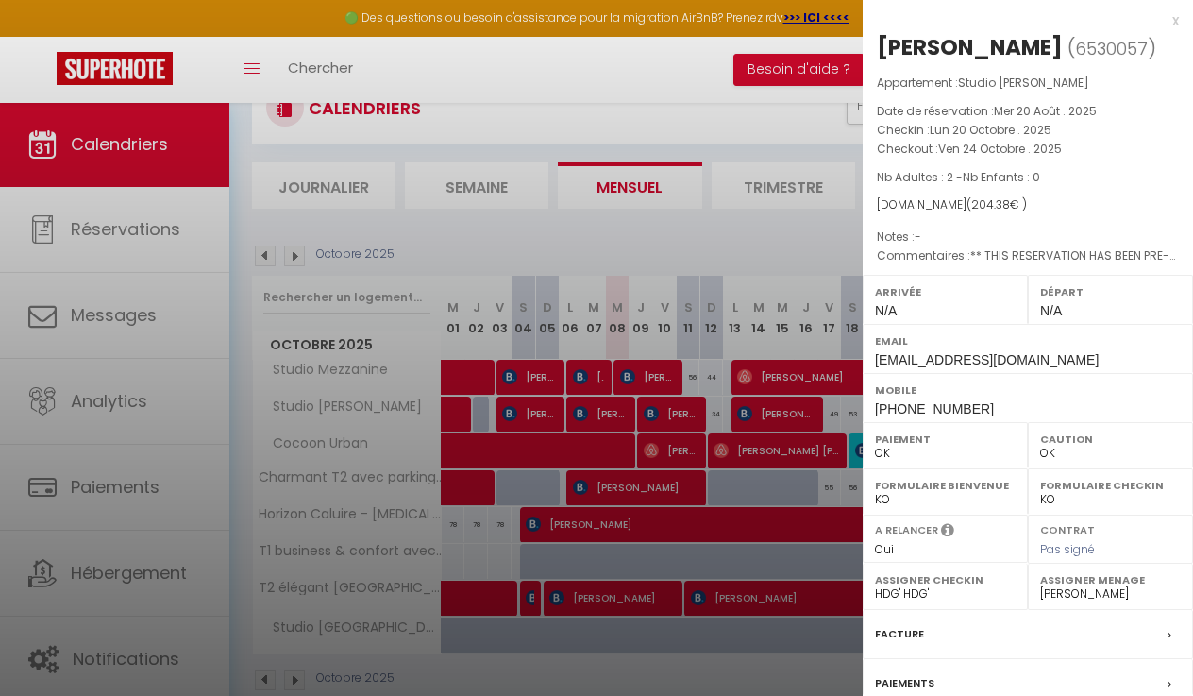
click at [785, 403] on div at bounding box center [596, 348] width 1193 height 696
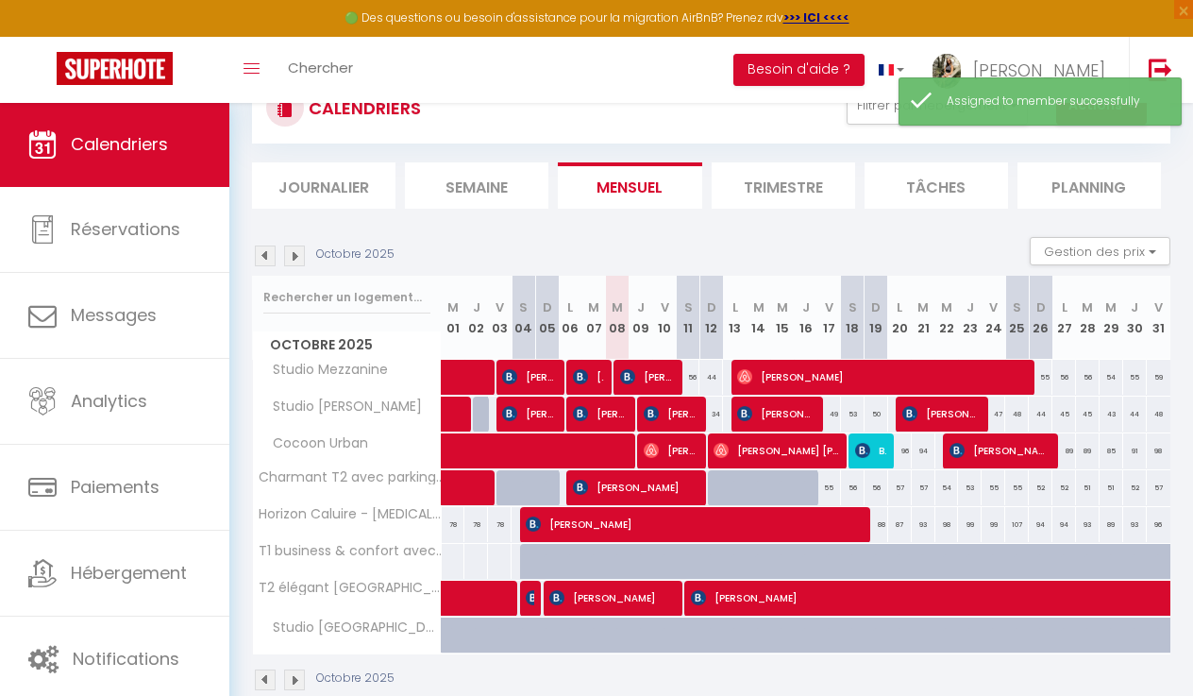
click at [995, 371] on span "Altanna Lyon" at bounding box center [882, 377] width 291 height 36
select select "41295"
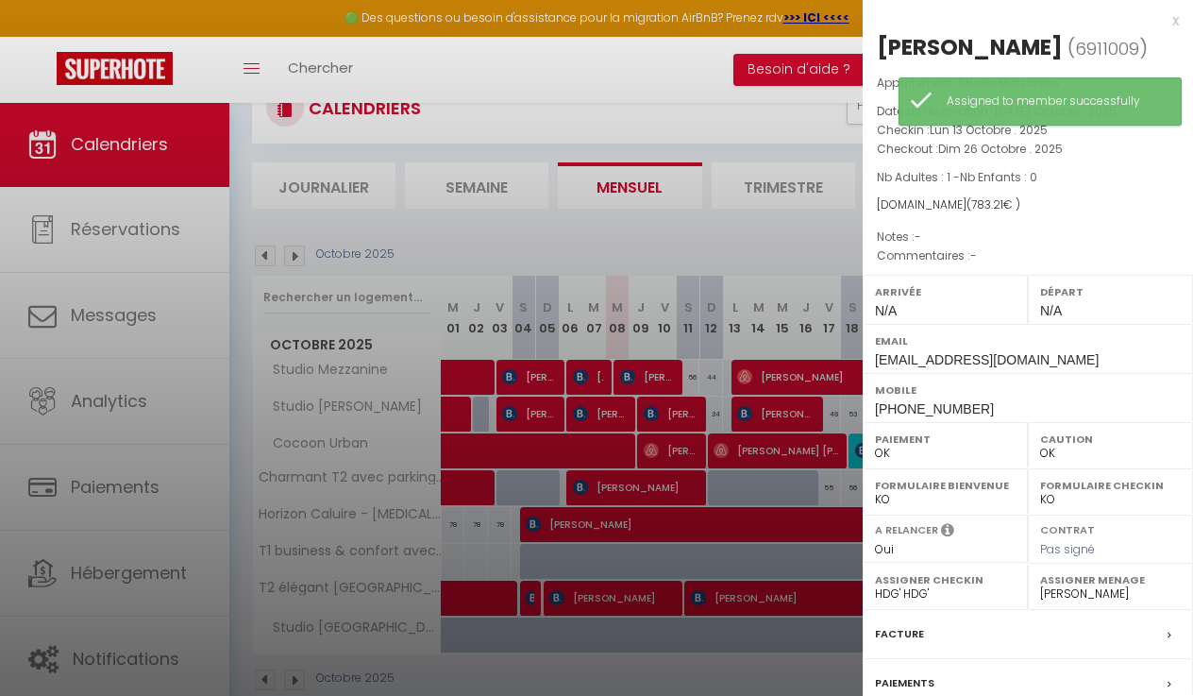
click at [761, 394] on div at bounding box center [596, 348] width 1193 height 696
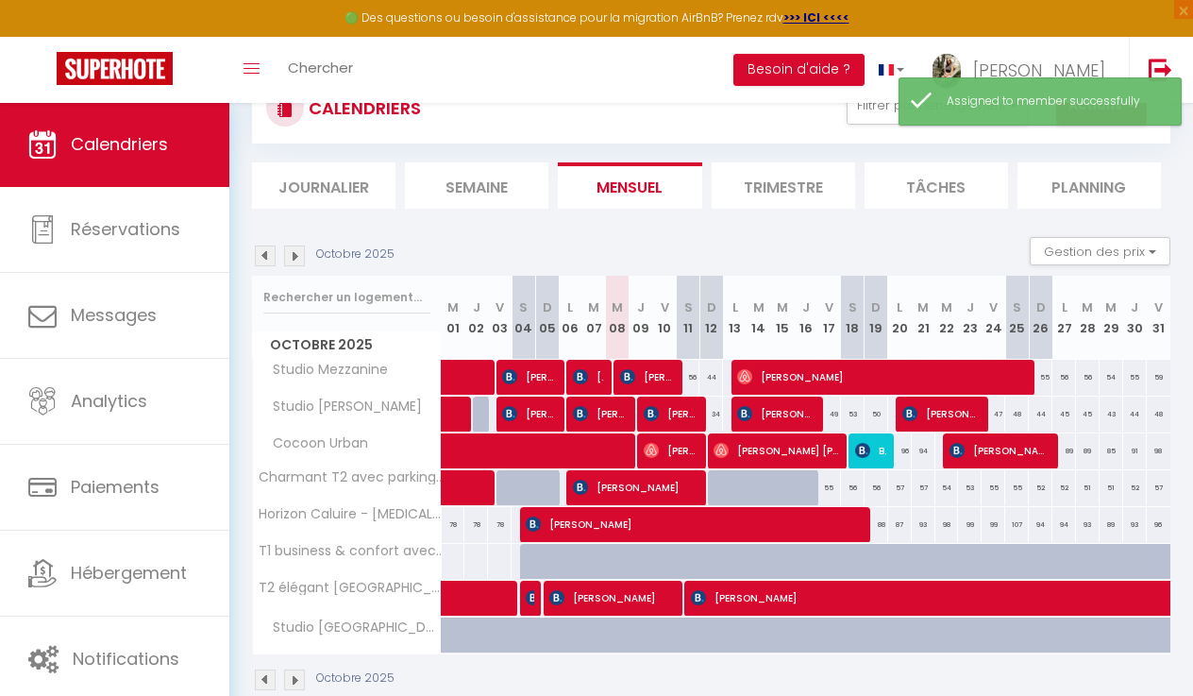
click at [847, 522] on span "[PERSON_NAME]" at bounding box center [695, 524] width 338 height 36
select select "KO"
select select
select select "11263"
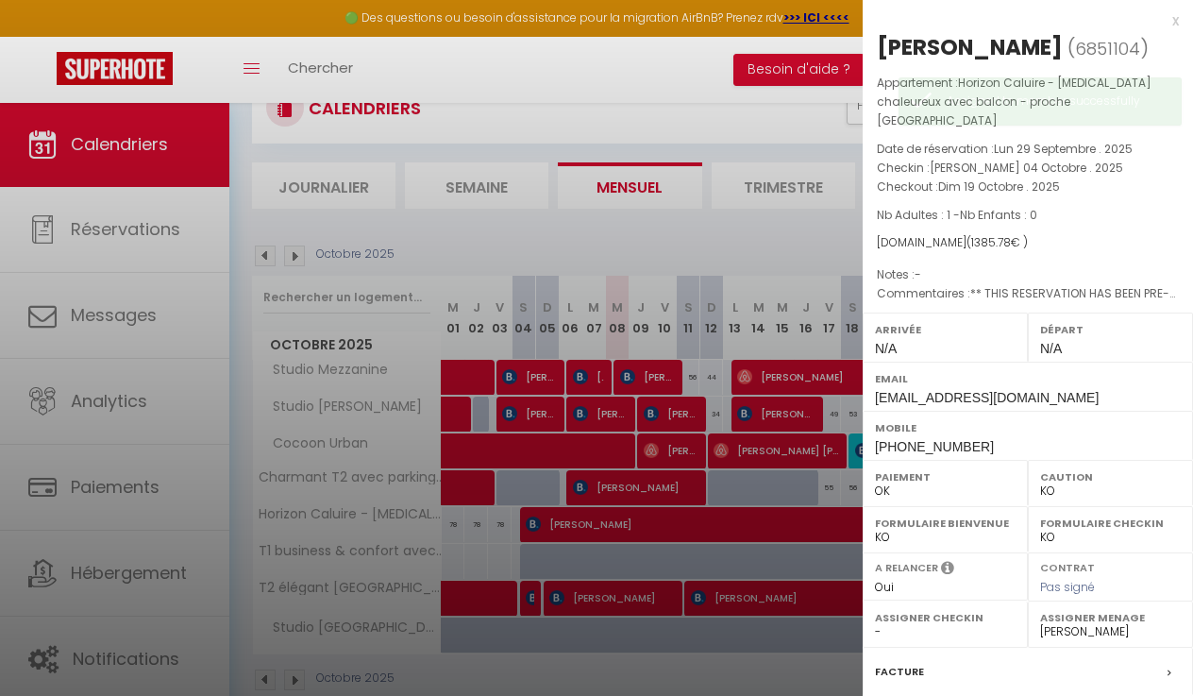
click at [781, 523] on div at bounding box center [596, 348] width 1193 height 696
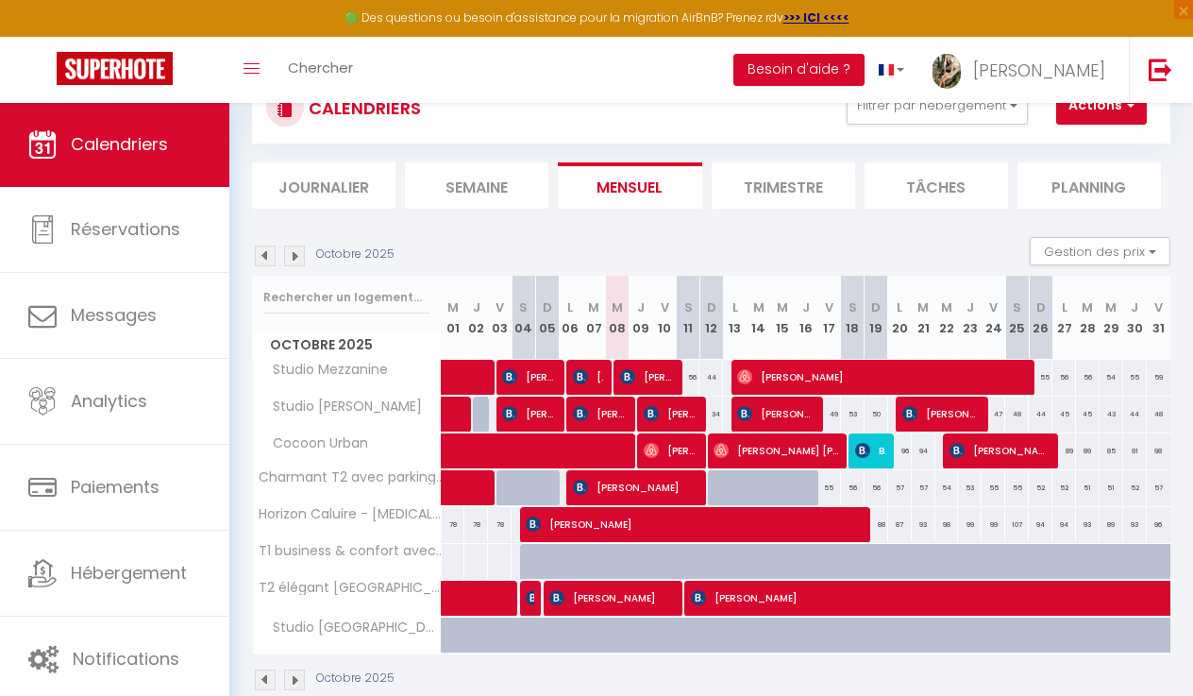
click at [684, 454] on span "[PERSON_NAME]" at bounding box center [671, 450] width 55 height 36
select select "OK"
select select "28209"
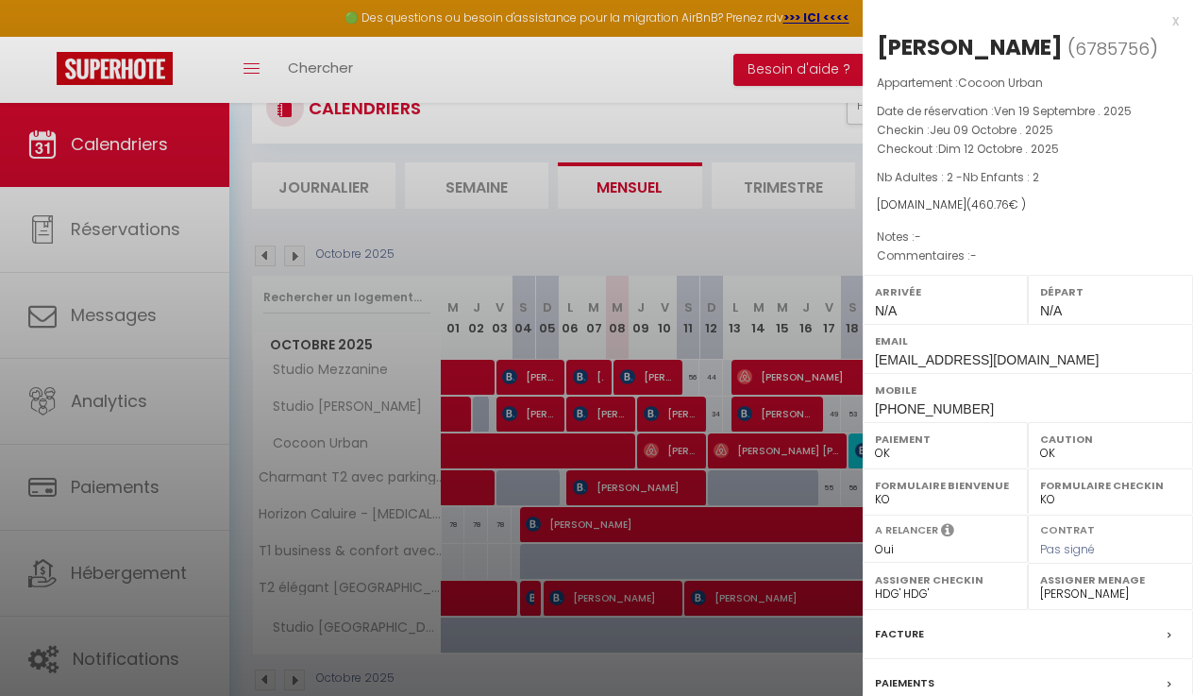
click at [684, 454] on div at bounding box center [596, 348] width 1193 height 696
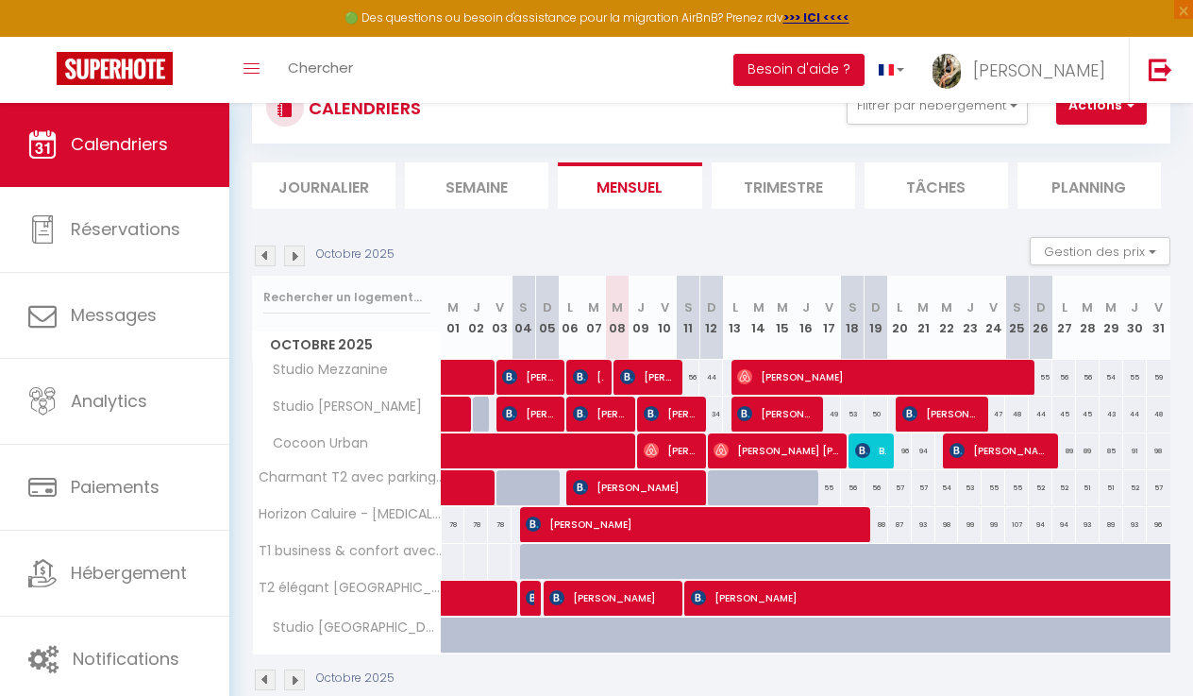
click at [679, 404] on span "[PERSON_NAME]" at bounding box center [671, 414] width 55 height 36
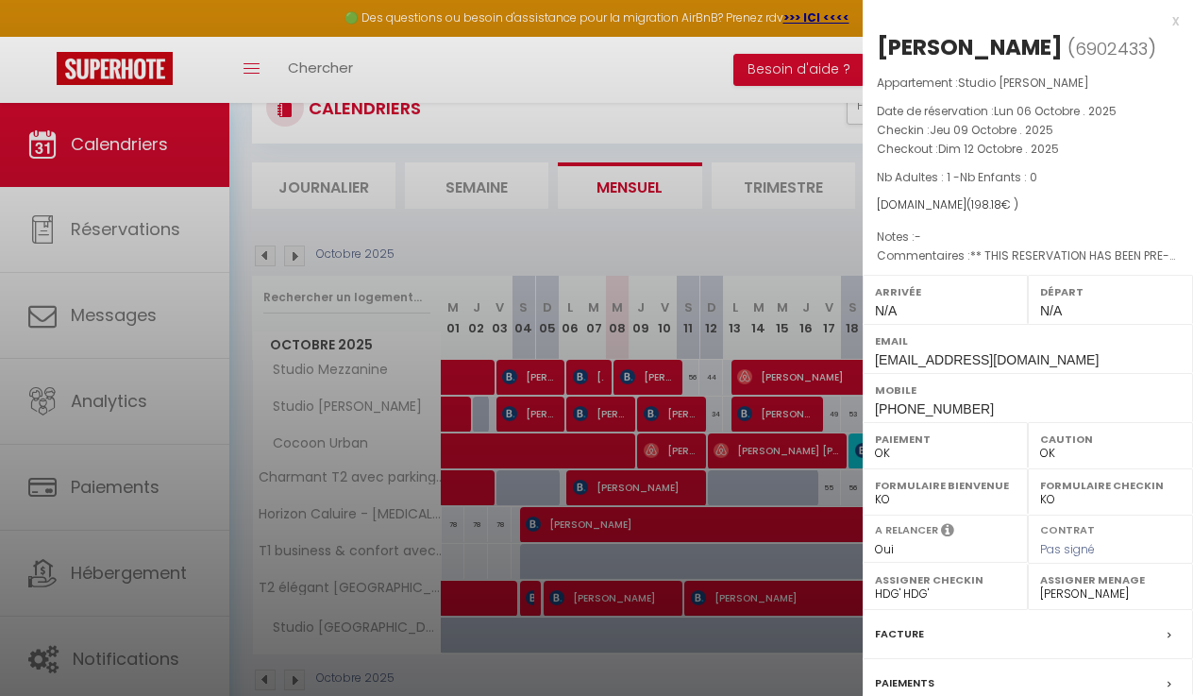
click at [679, 404] on div at bounding box center [596, 348] width 1193 height 696
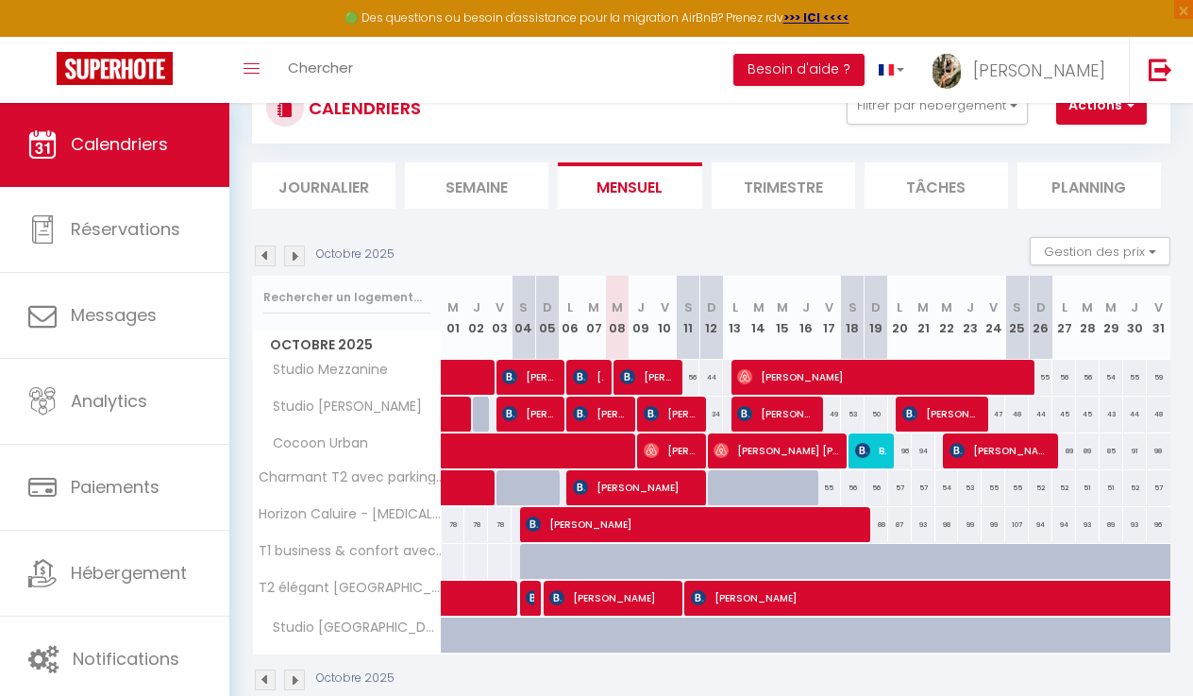
click at [658, 384] on span "[PERSON_NAME]" at bounding box center [647, 377] width 55 height 36
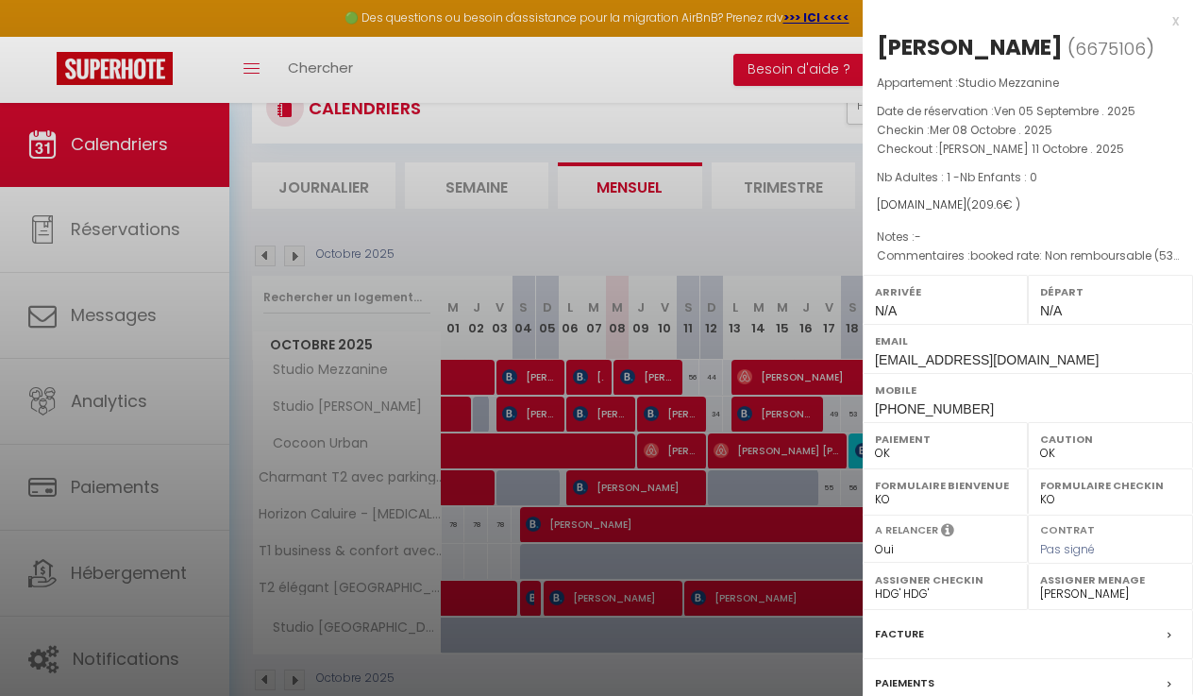
click at [676, 432] on div at bounding box center [596, 348] width 1193 height 696
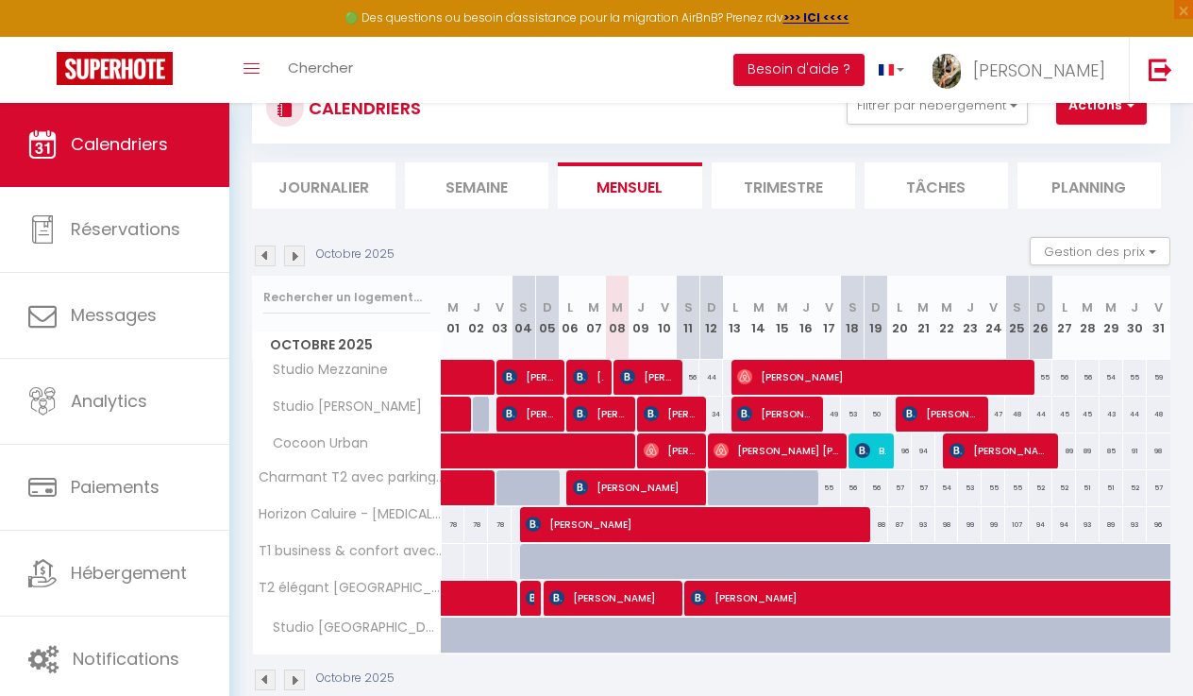
click at [767, 406] on span "ayoub abouhouraira" at bounding box center [776, 414] width 78 height 36
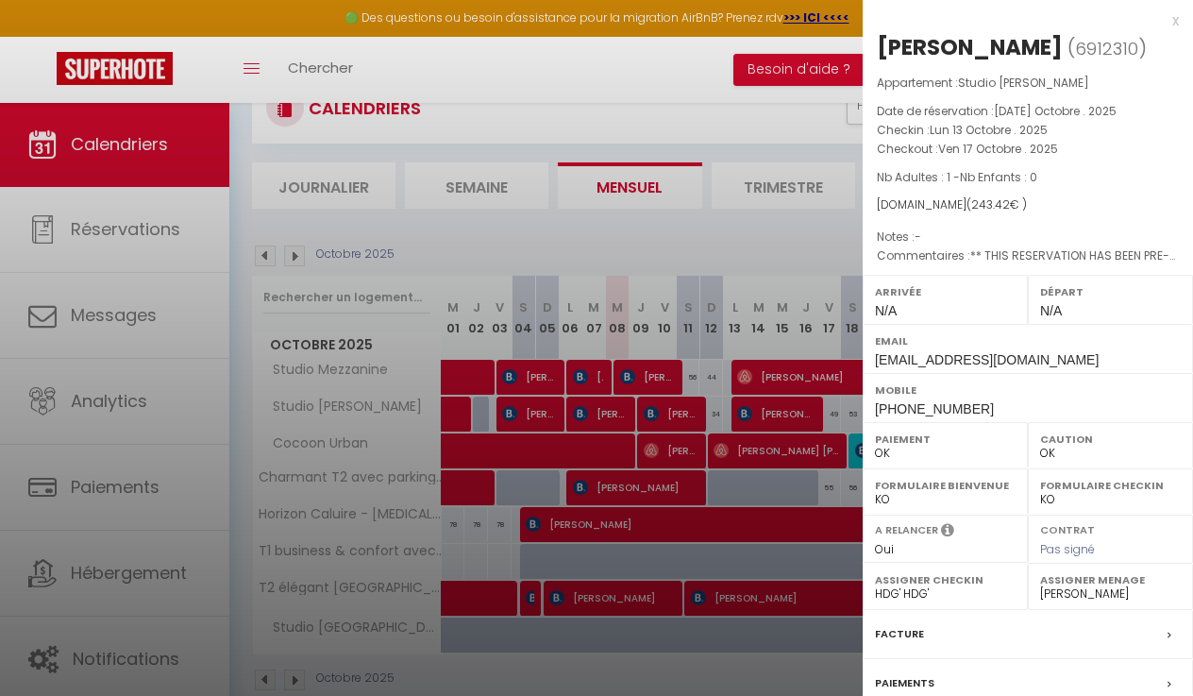
click at [767, 406] on div at bounding box center [596, 348] width 1193 height 696
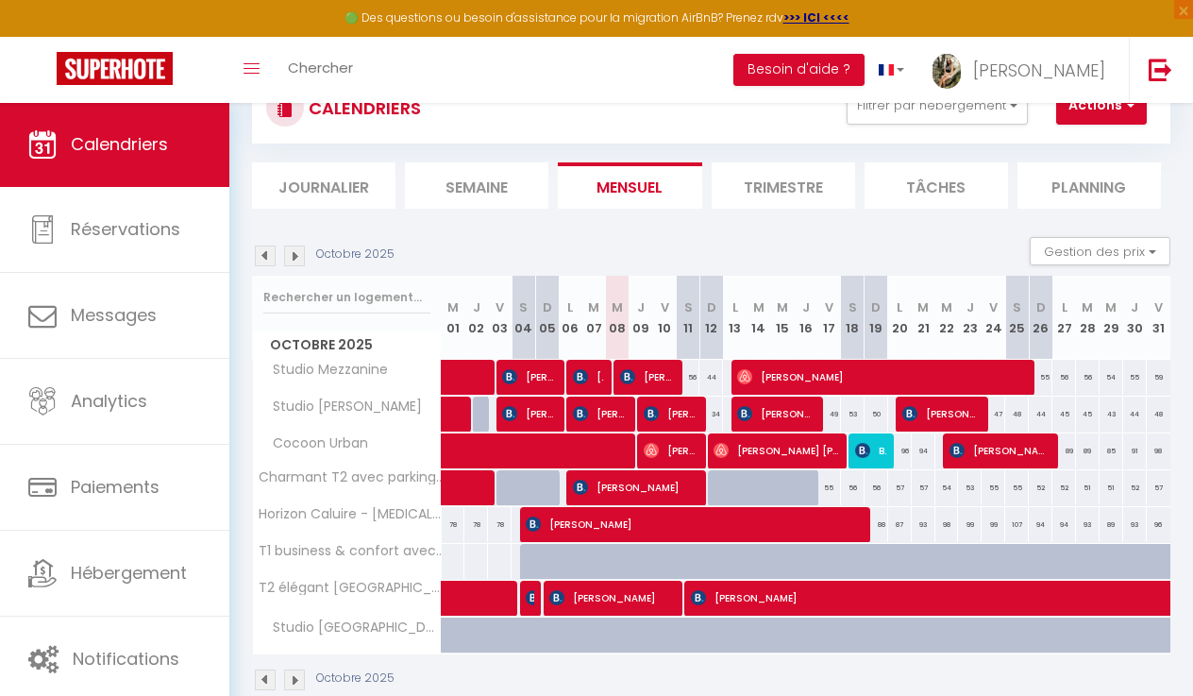
click at [855, 376] on span "Altanna Lyon" at bounding box center [882, 377] width 291 height 36
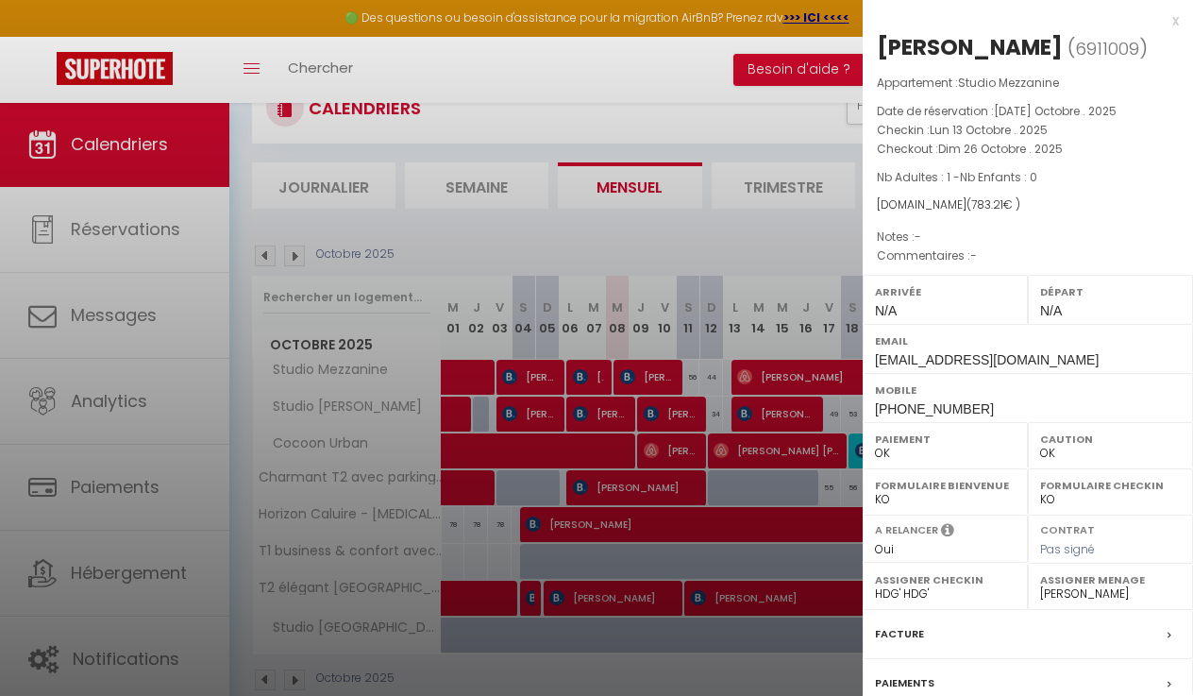
click at [855, 376] on div at bounding box center [596, 348] width 1193 height 696
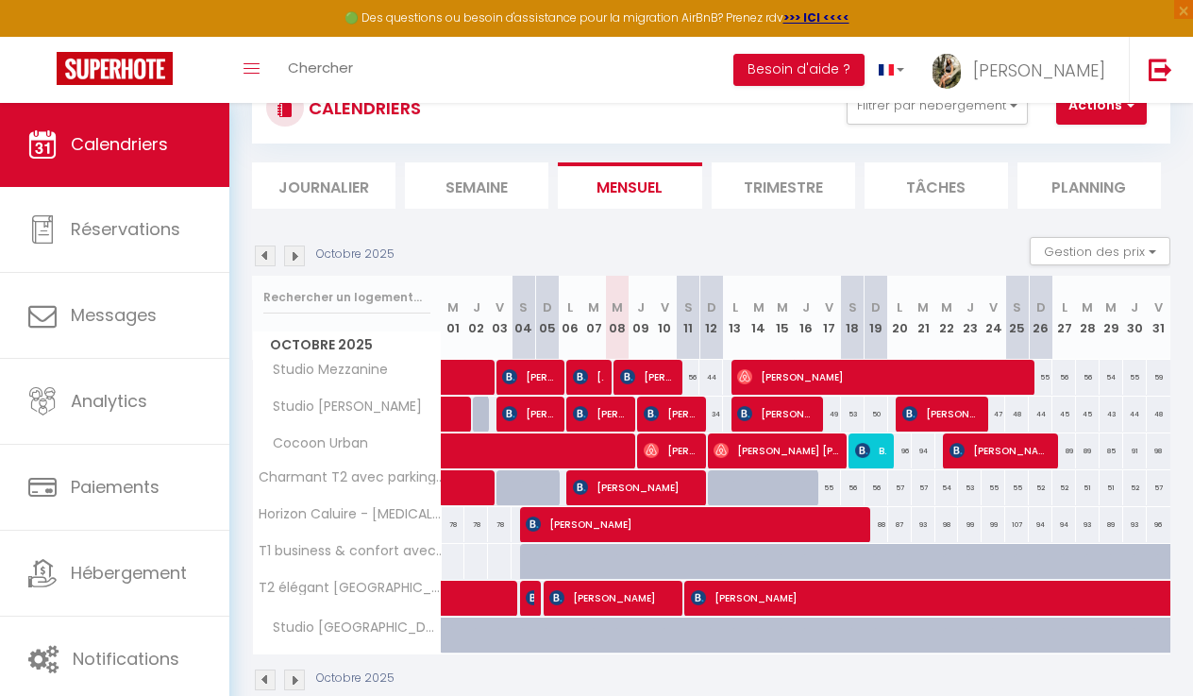
click at [921, 409] on span "[PERSON_NAME]" at bounding box center [942, 414] width 78 height 36
select select "36656"
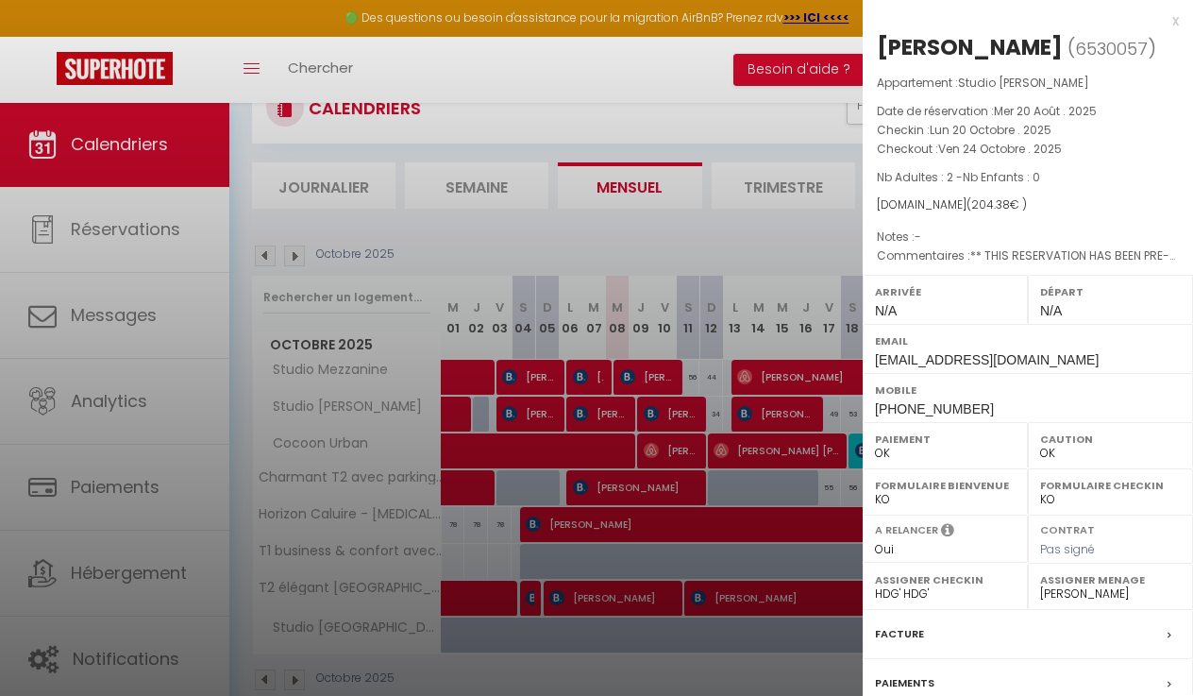
click at [782, 459] on div at bounding box center [596, 348] width 1193 height 696
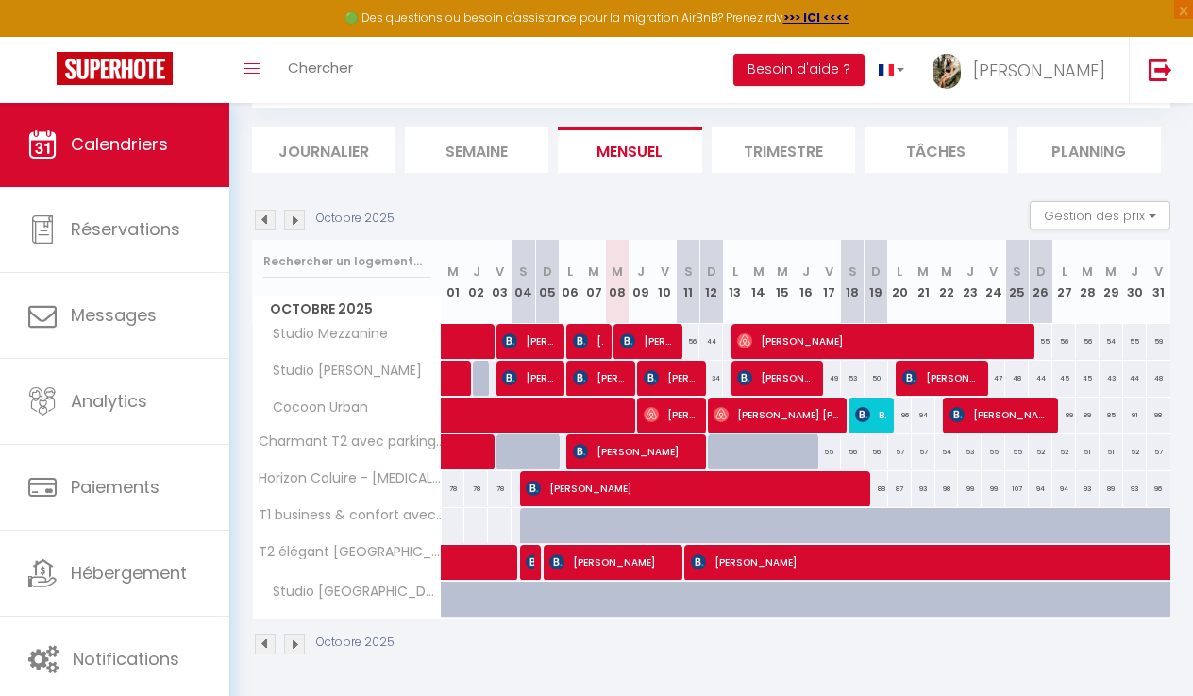
scroll to position [105, 0]
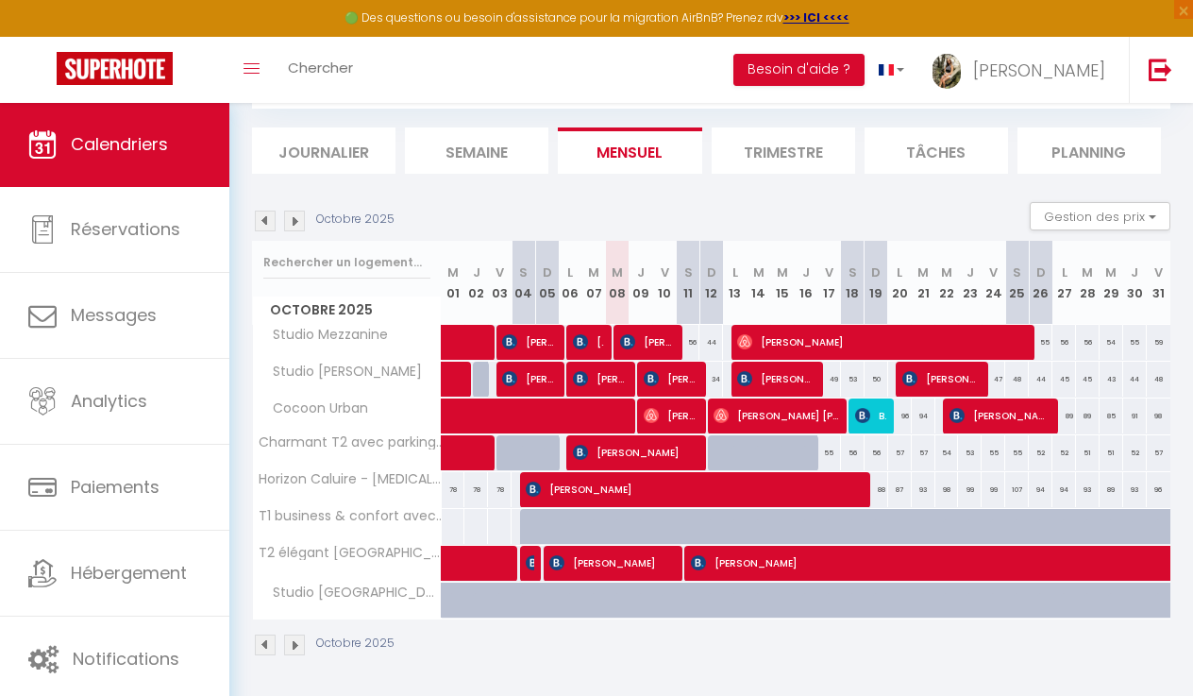
click at [696, 448] on span "[PERSON_NAME]" at bounding box center [636, 452] width 126 height 36
select select "KO"
select select
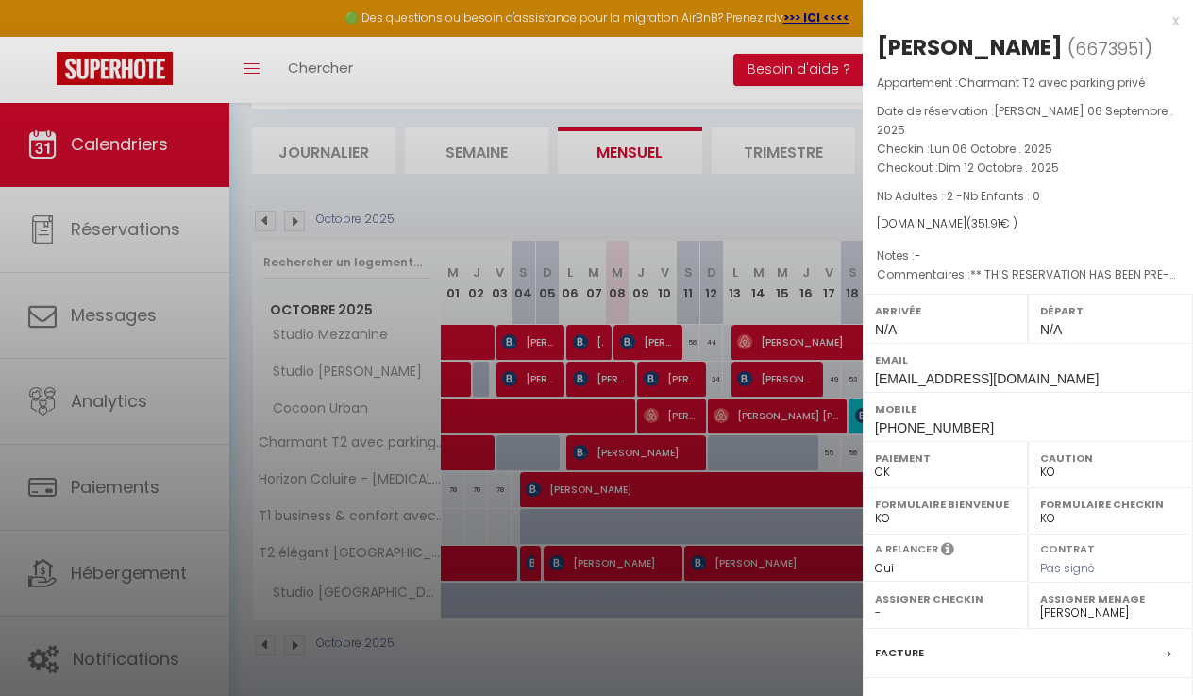
click at [692, 449] on div at bounding box center [596, 348] width 1193 height 696
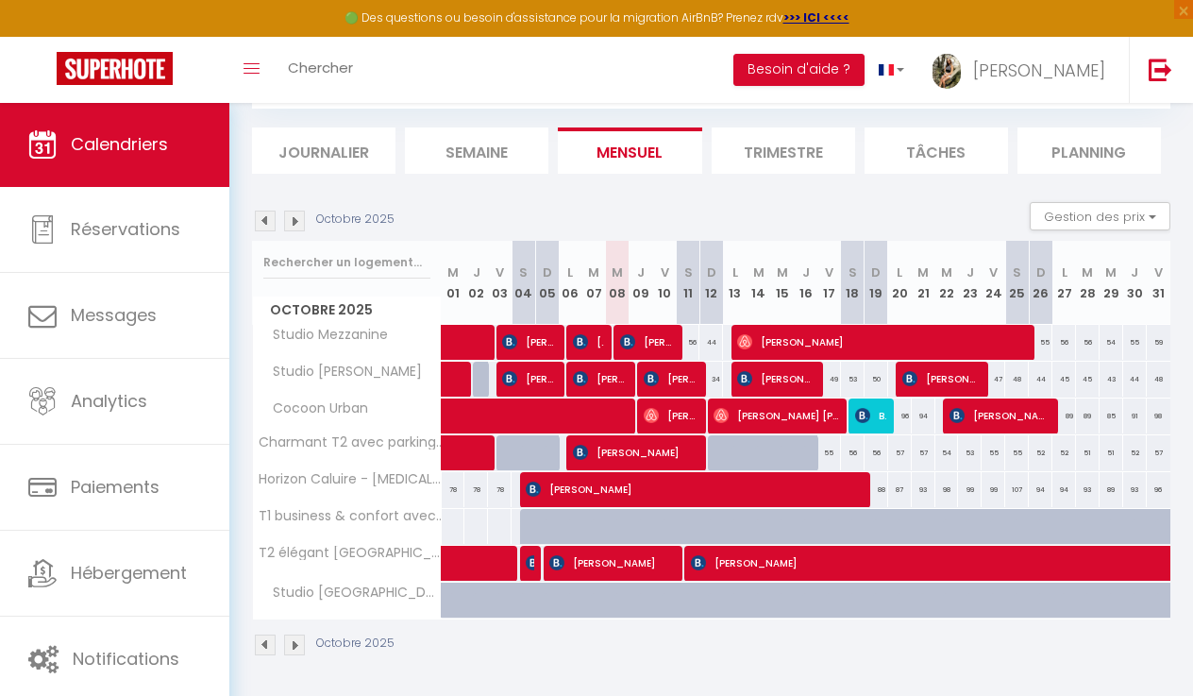
click at [1014, 349] on span "Altanna Lyon" at bounding box center [882, 342] width 291 height 36
select select "OK"
select select "28209"
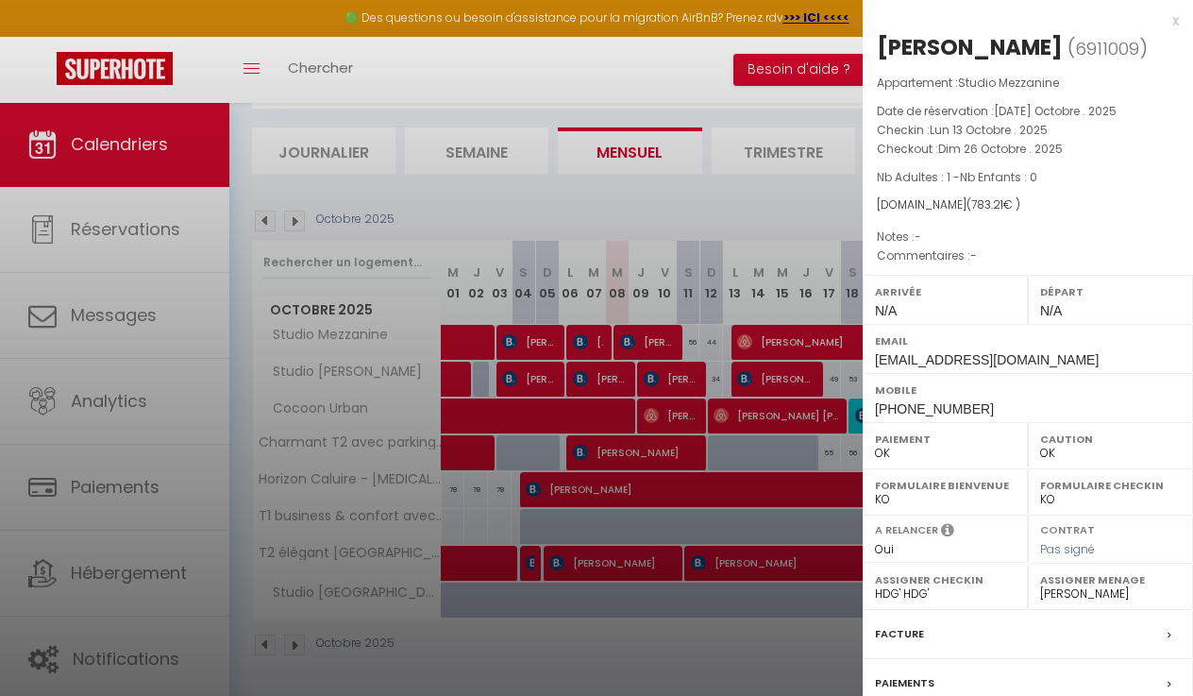
click at [883, 347] on label "Email" at bounding box center [1028, 340] width 306 height 19
click at [836, 342] on div at bounding box center [596, 348] width 1193 height 696
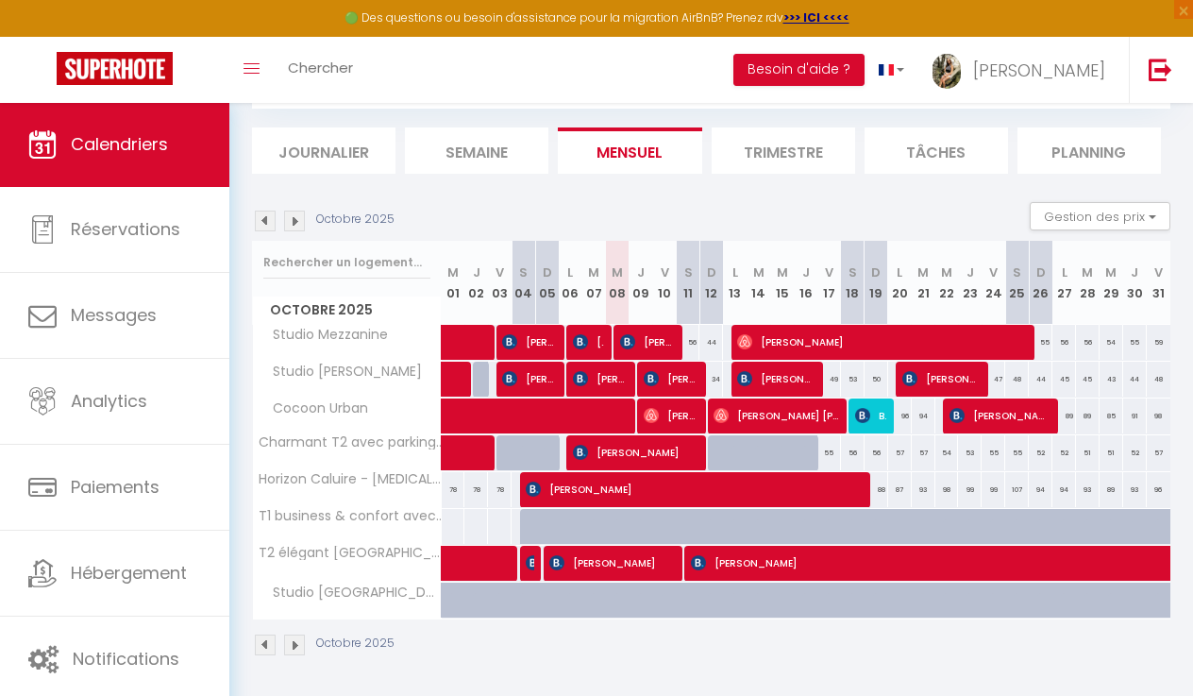
click at [1015, 429] on span "[PERSON_NAME]" at bounding box center [1001, 415] width 102 height 36
select select "36656"
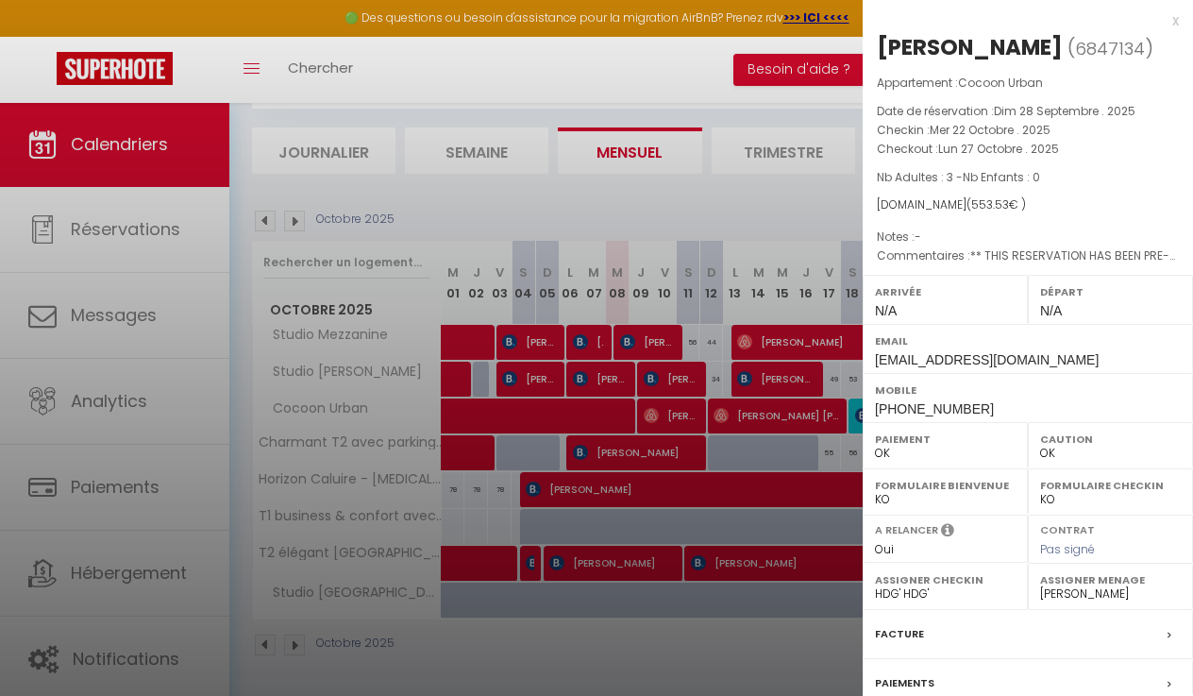
click at [783, 357] on div at bounding box center [596, 348] width 1193 height 696
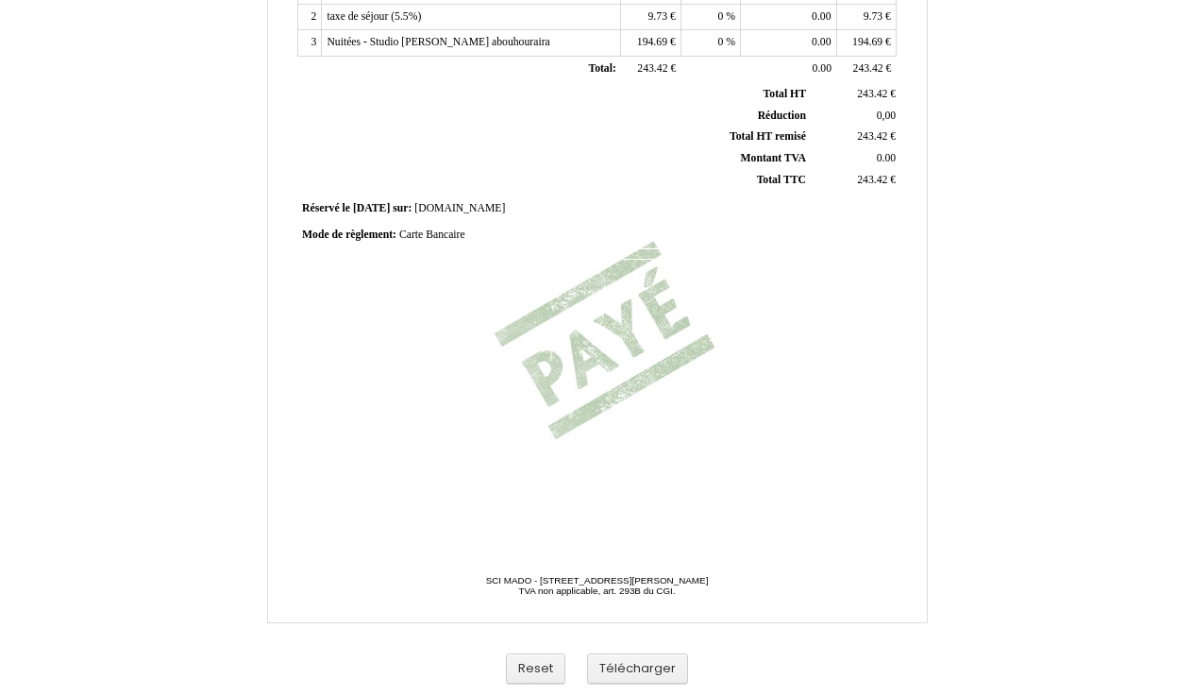
scroll to position [444, 0]
click at [624, 675] on button "Télécharger" at bounding box center [637, 668] width 101 height 31
